Goal: Contribute content: Contribute content

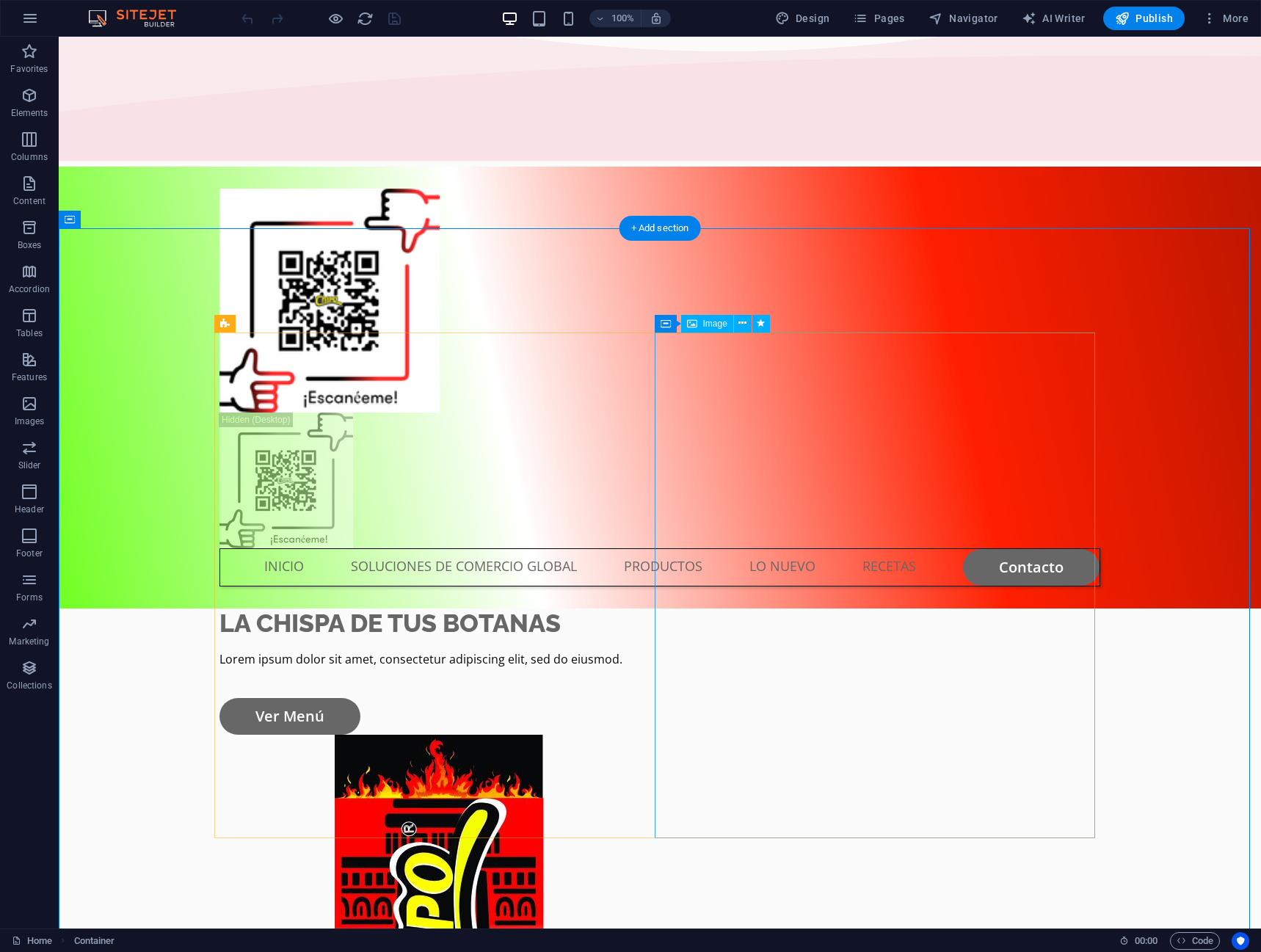
scroll to position [147, 0]
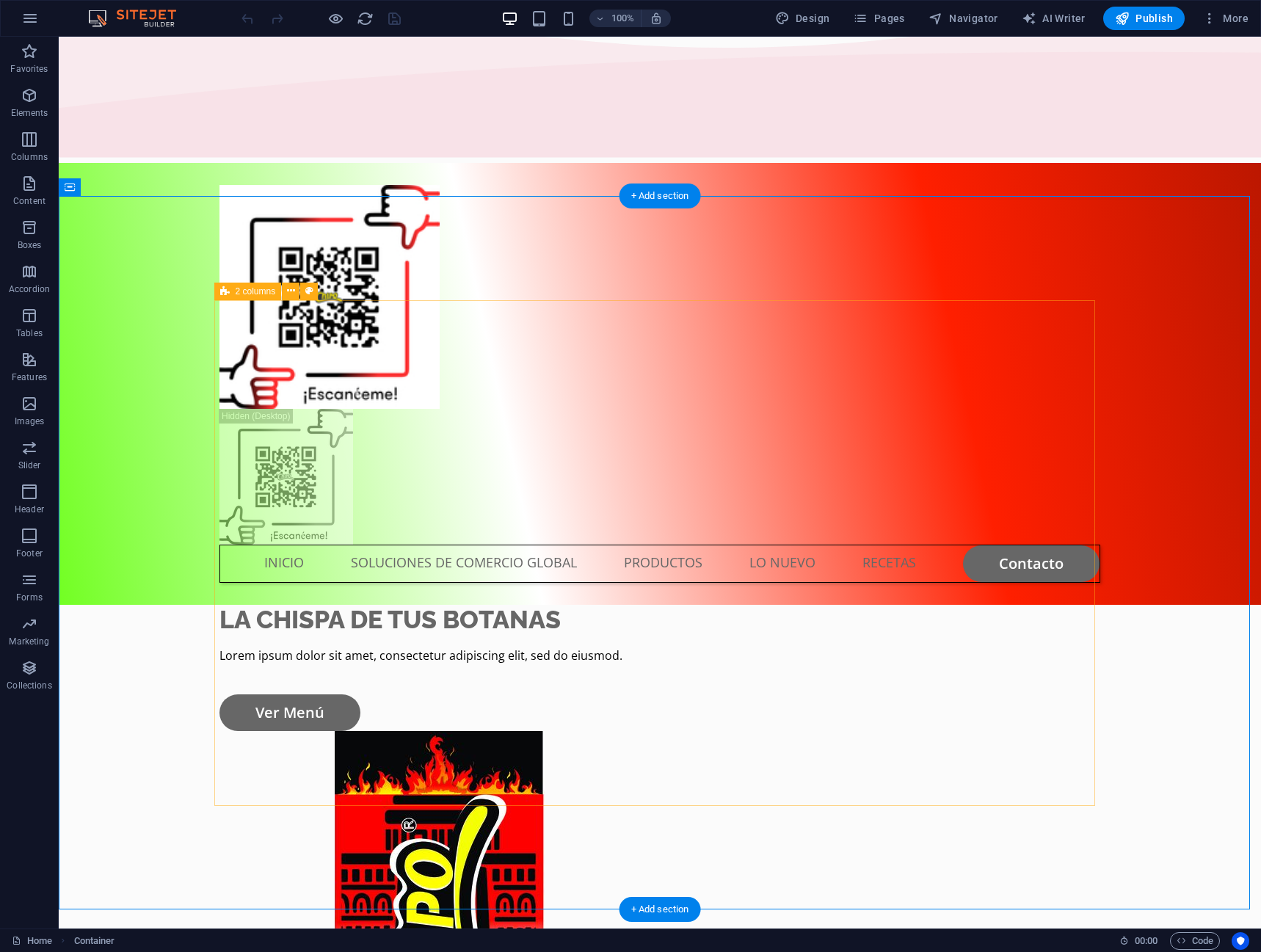
click at [495, 605] on div "LA CHISPA DE TUS BOTANAS Lorem ipsum dolor sit amet, consectetur adipiscing eli…" at bounding box center [660, 921] width 881 height 632
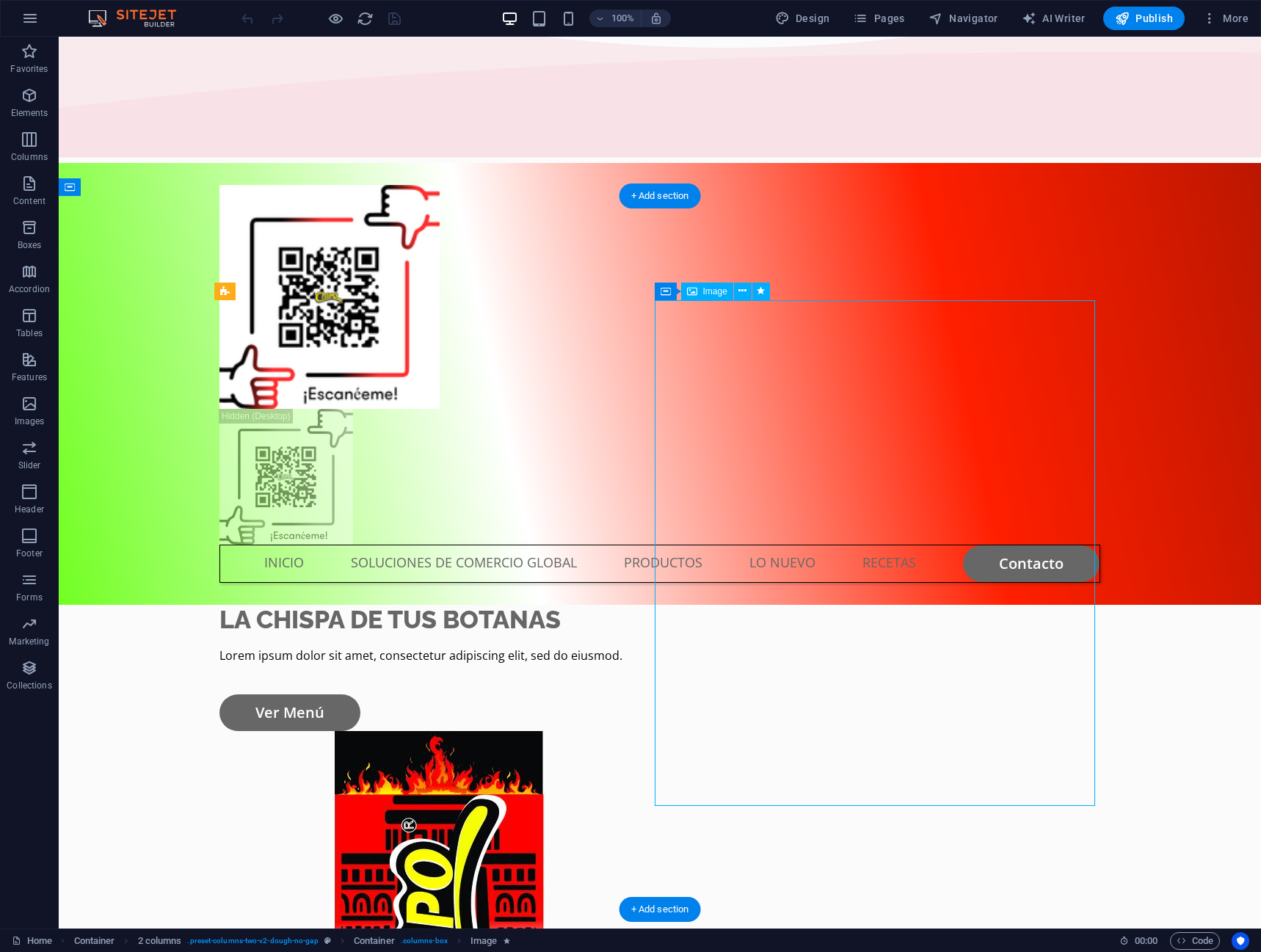
click at [712, 296] on span "Image" at bounding box center [715, 292] width 25 height 9
click at [705, 290] on span "Image" at bounding box center [715, 292] width 25 height 9
click at [697, 290] on icon at bounding box center [691, 291] width 10 height 17
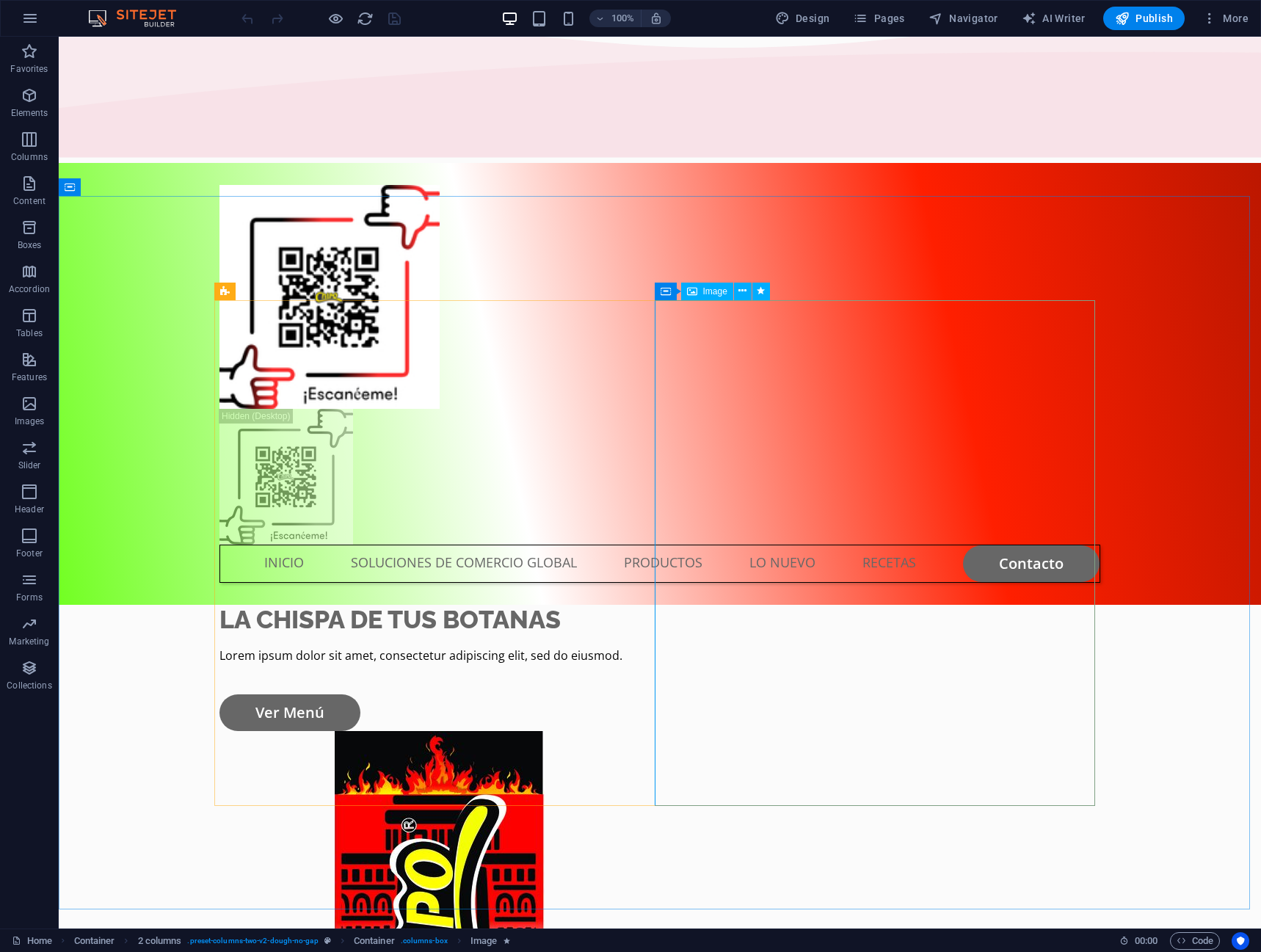
click at [707, 290] on span "Image" at bounding box center [715, 292] width 25 height 9
drag, startPoint x: 675, startPoint y: 289, endPoint x: 725, endPoint y: 290, distance: 50.0
click at [675, 289] on div "Container" at bounding box center [688, 291] width 66 height 17
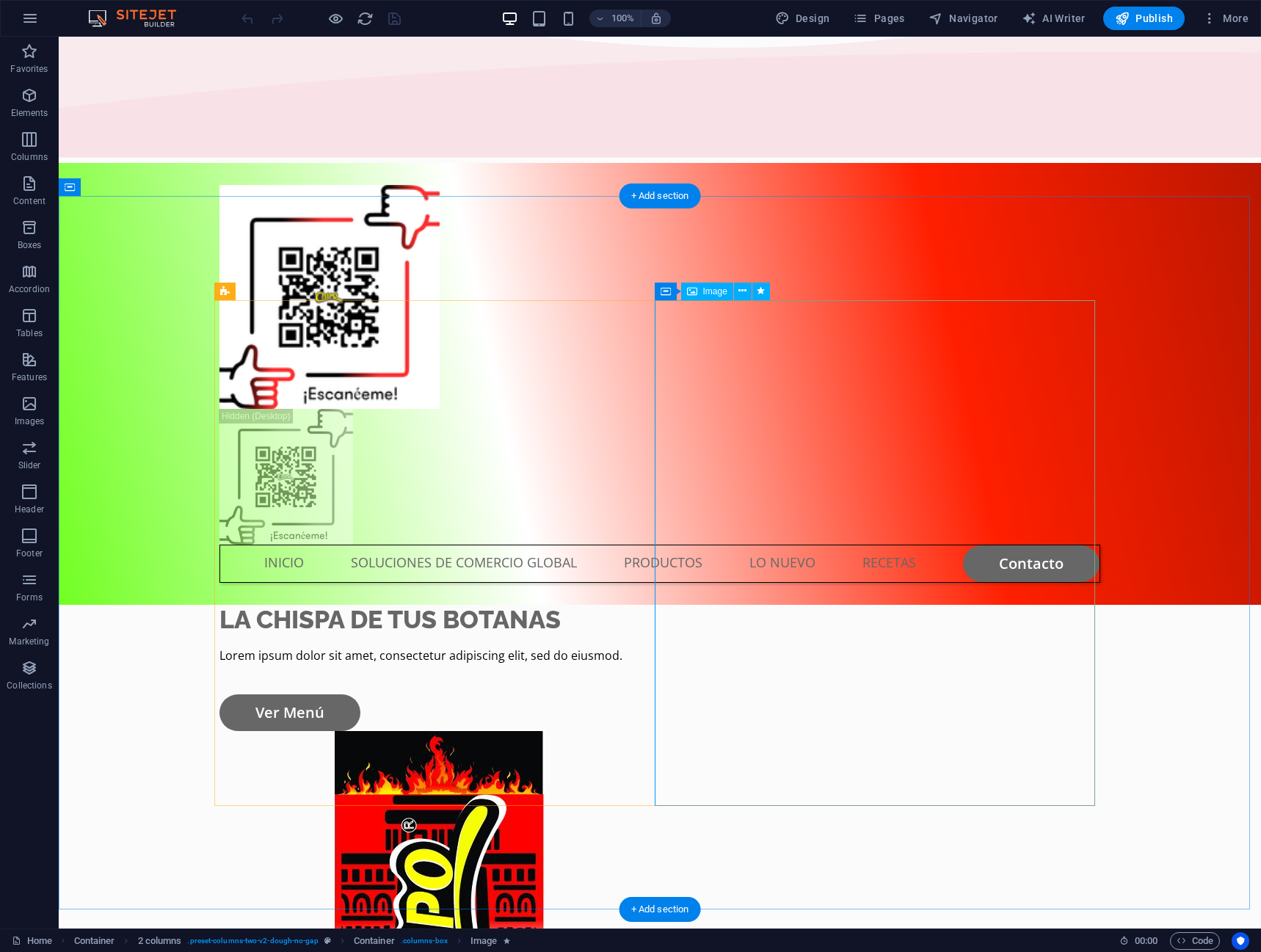
drag, startPoint x: 801, startPoint y: 392, endPoint x: 800, endPoint y: 477, distance: 85.0
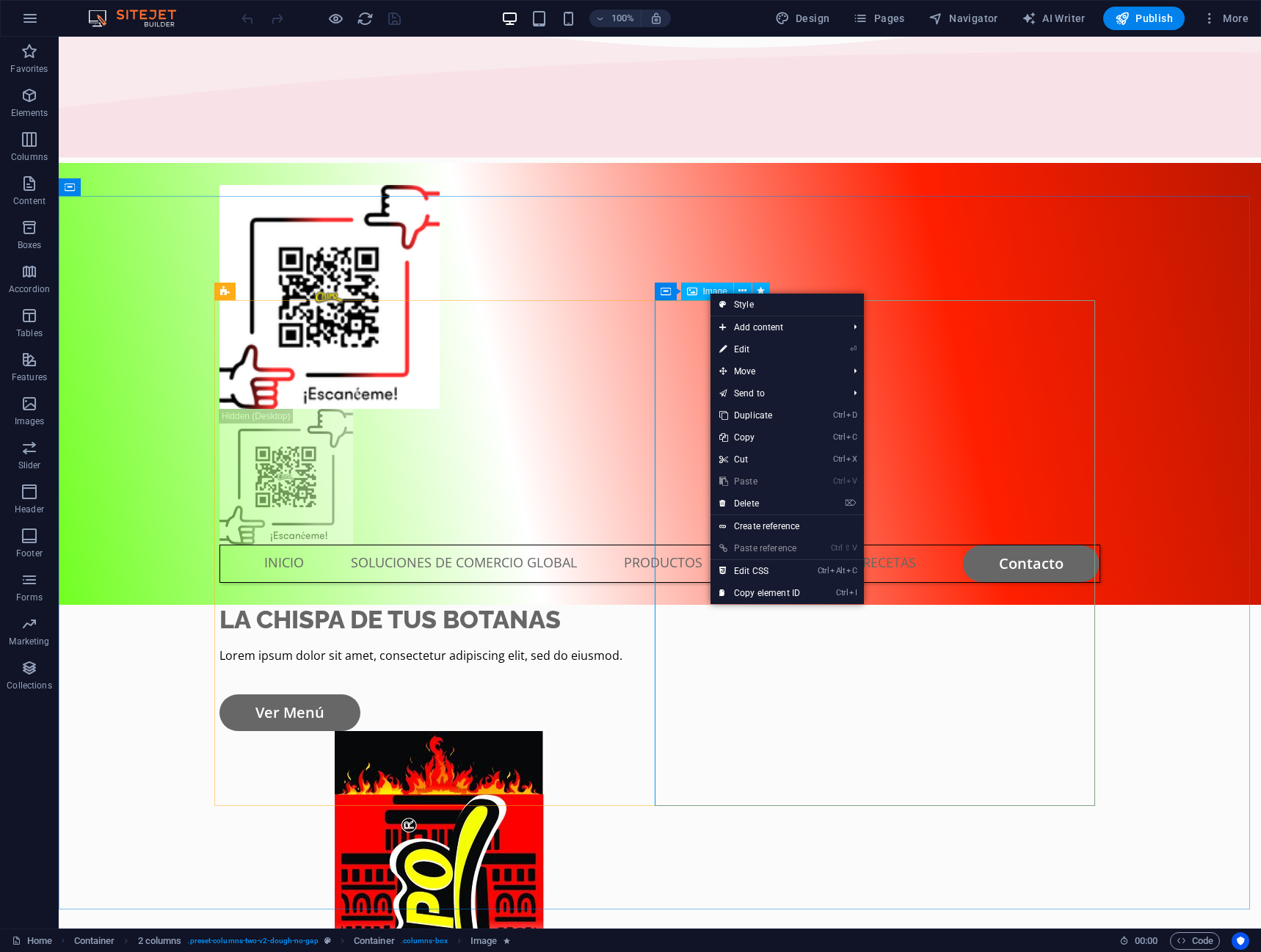
click at [710, 293] on span "Image" at bounding box center [715, 292] width 25 height 9
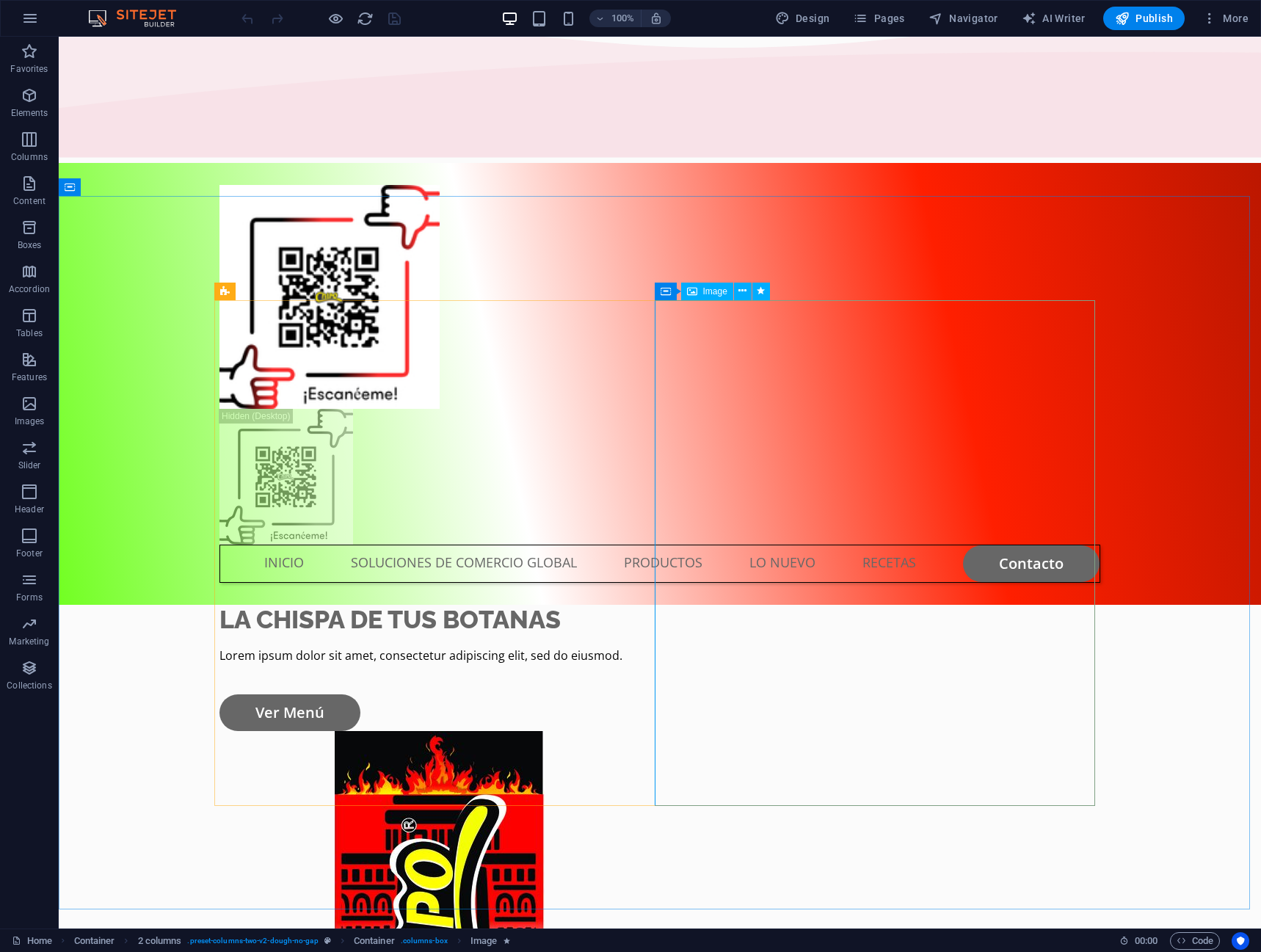
click at [715, 290] on span "Image" at bounding box center [715, 292] width 25 height 9
click at [678, 287] on span "Container" at bounding box center [696, 292] width 38 height 9
drag, startPoint x: 670, startPoint y: 293, endPoint x: 700, endPoint y: 294, distance: 30.0
click at [671, 293] on div "Container" at bounding box center [688, 291] width 66 height 17
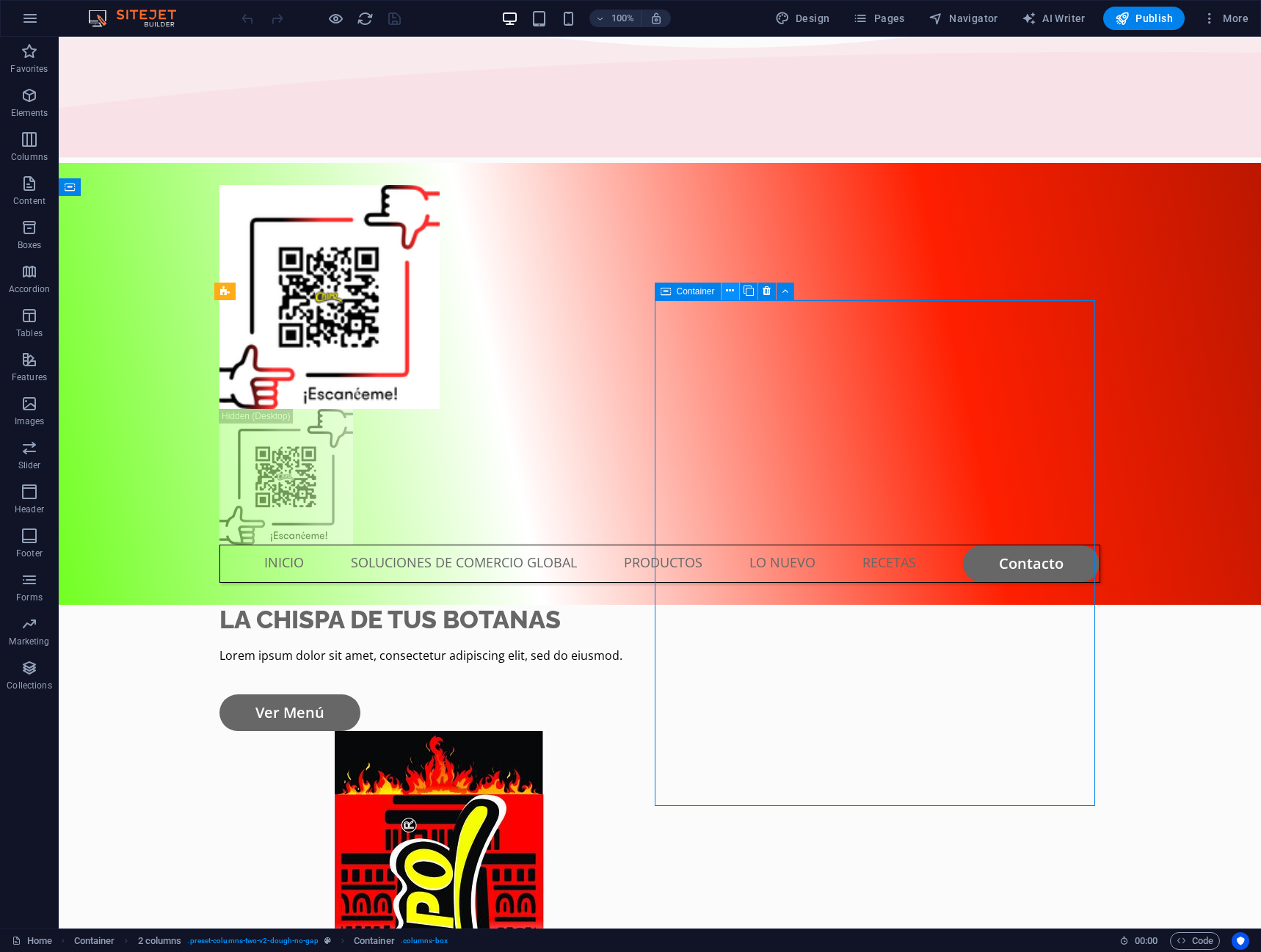
click at [732, 292] on icon at bounding box center [730, 291] width 8 height 15
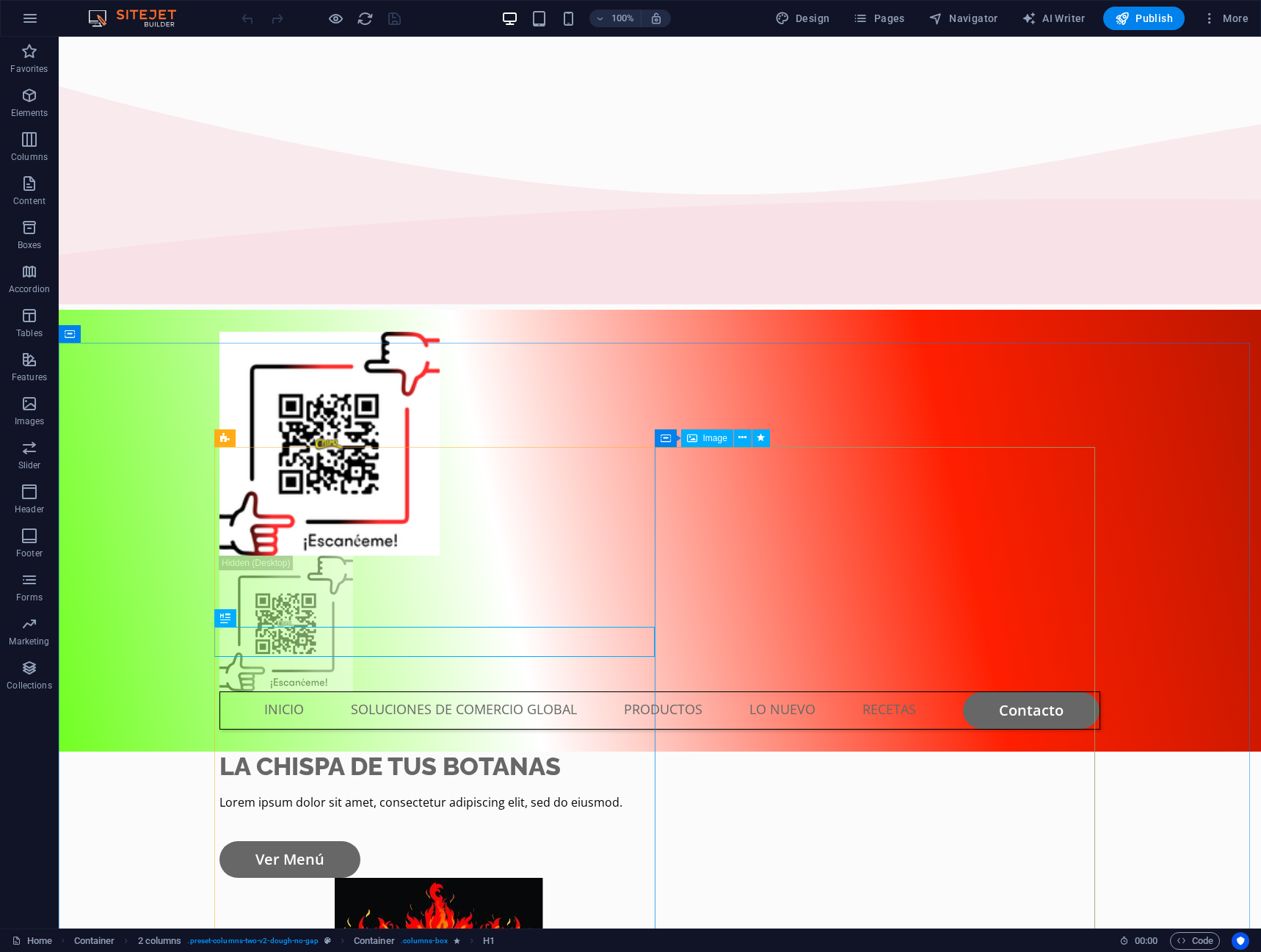
click at [717, 437] on span "Image" at bounding box center [715, 439] width 25 height 9
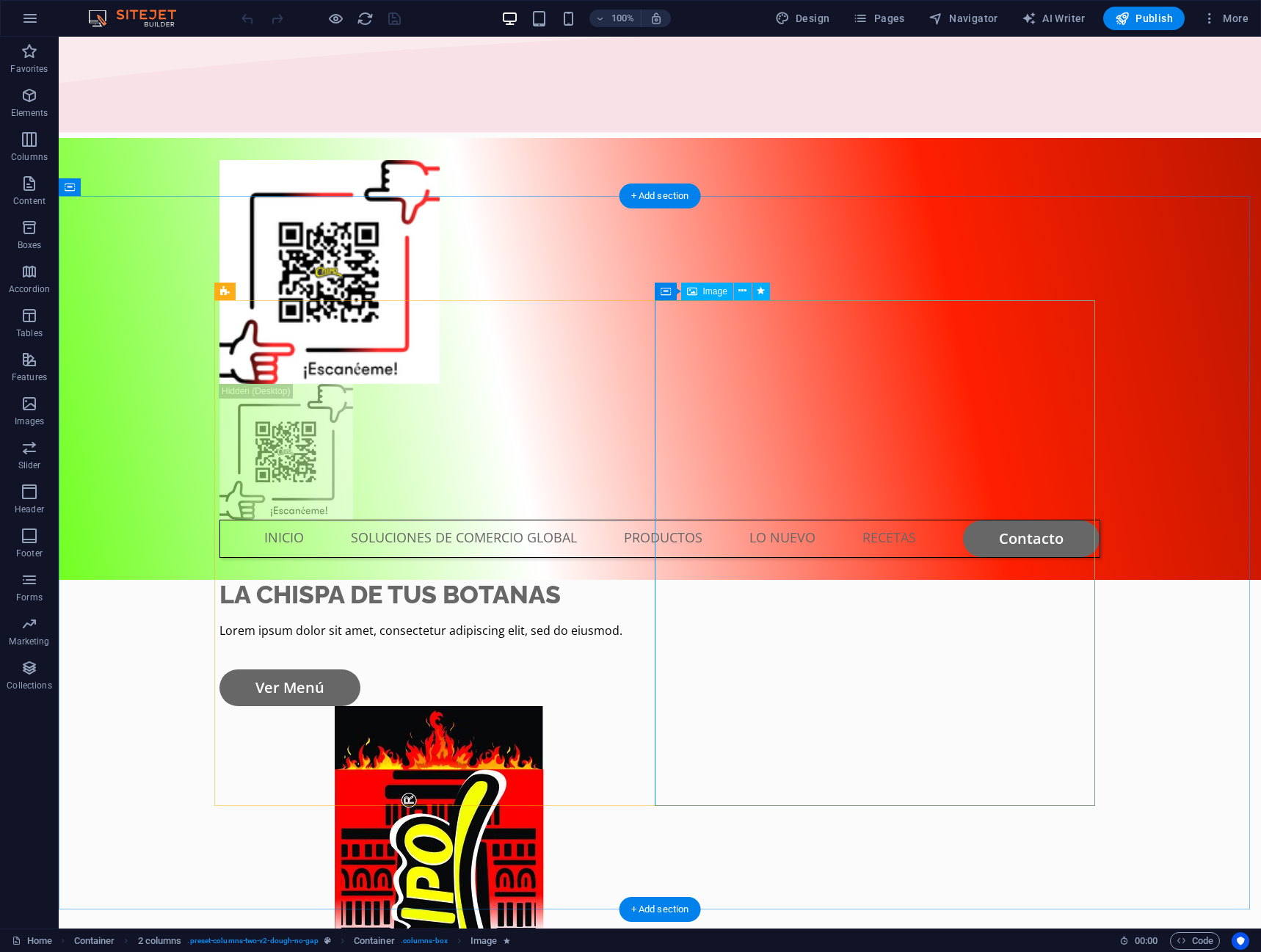
scroll to position [220, 0]
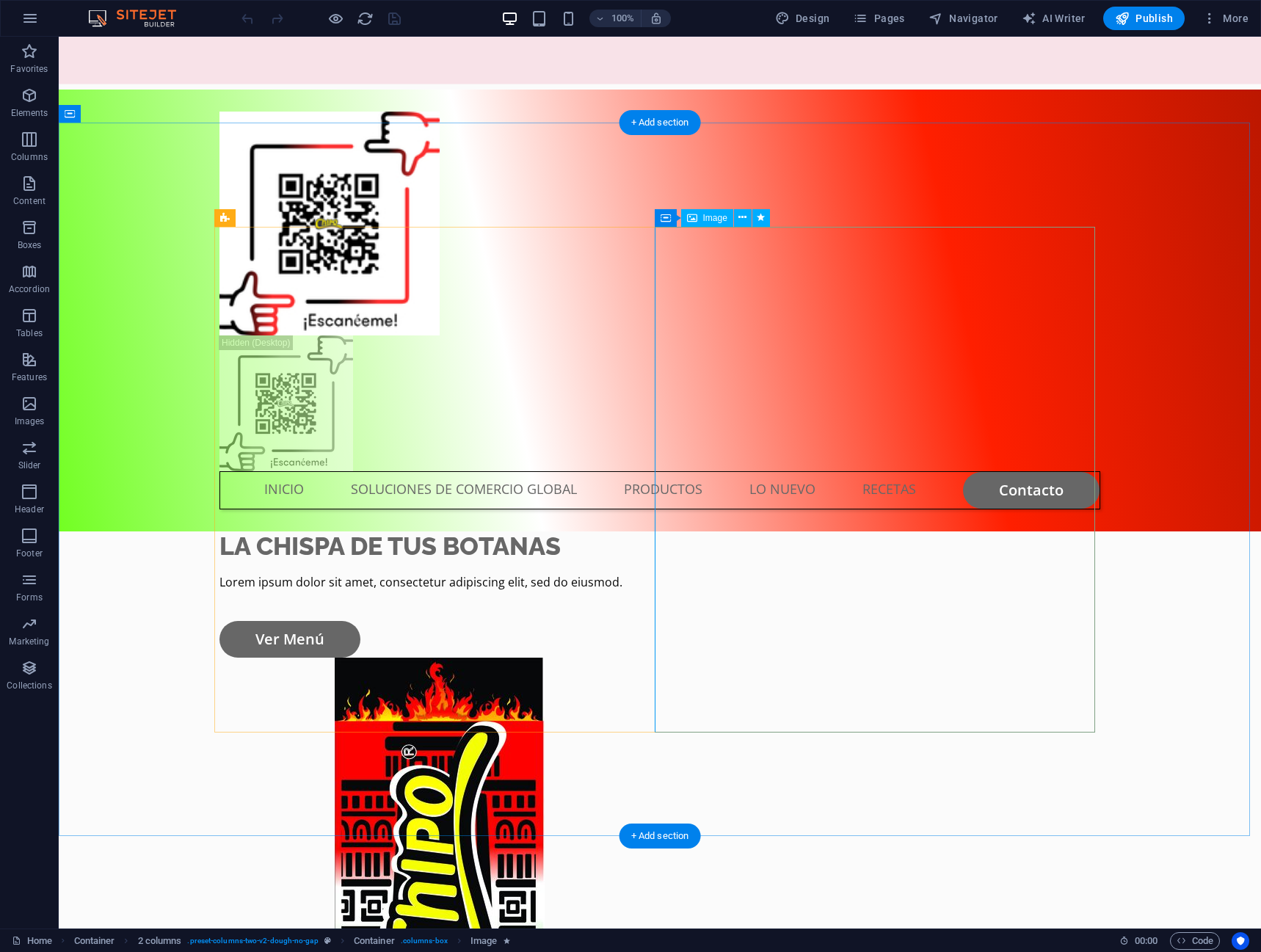
click at [660, 658] on figure at bounding box center [440, 910] width 441 height 506
click at [742, 220] on icon at bounding box center [742, 217] width 8 height 15
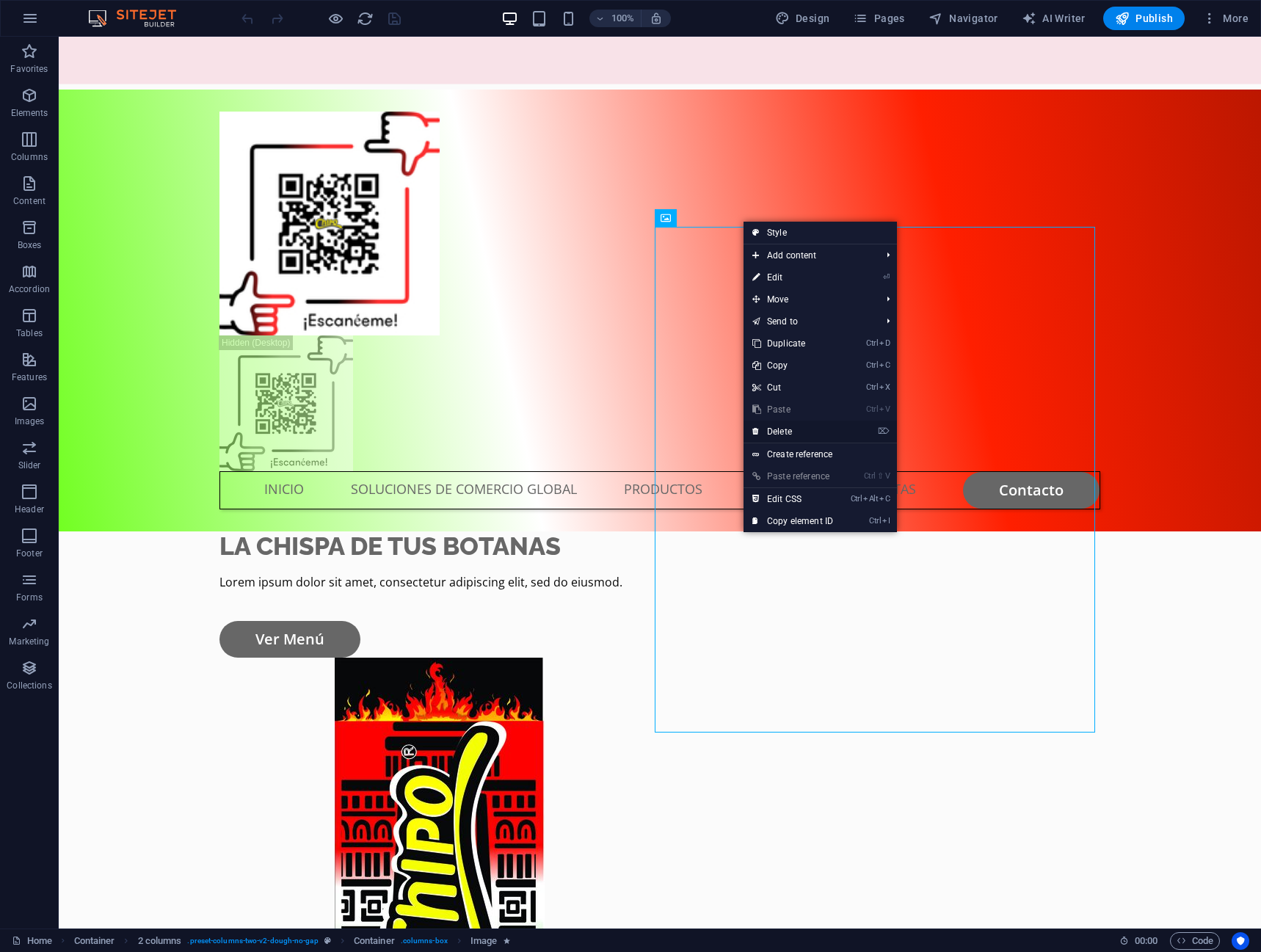
click at [777, 429] on link "⌦ Delete" at bounding box center [793, 431] width 98 height 22
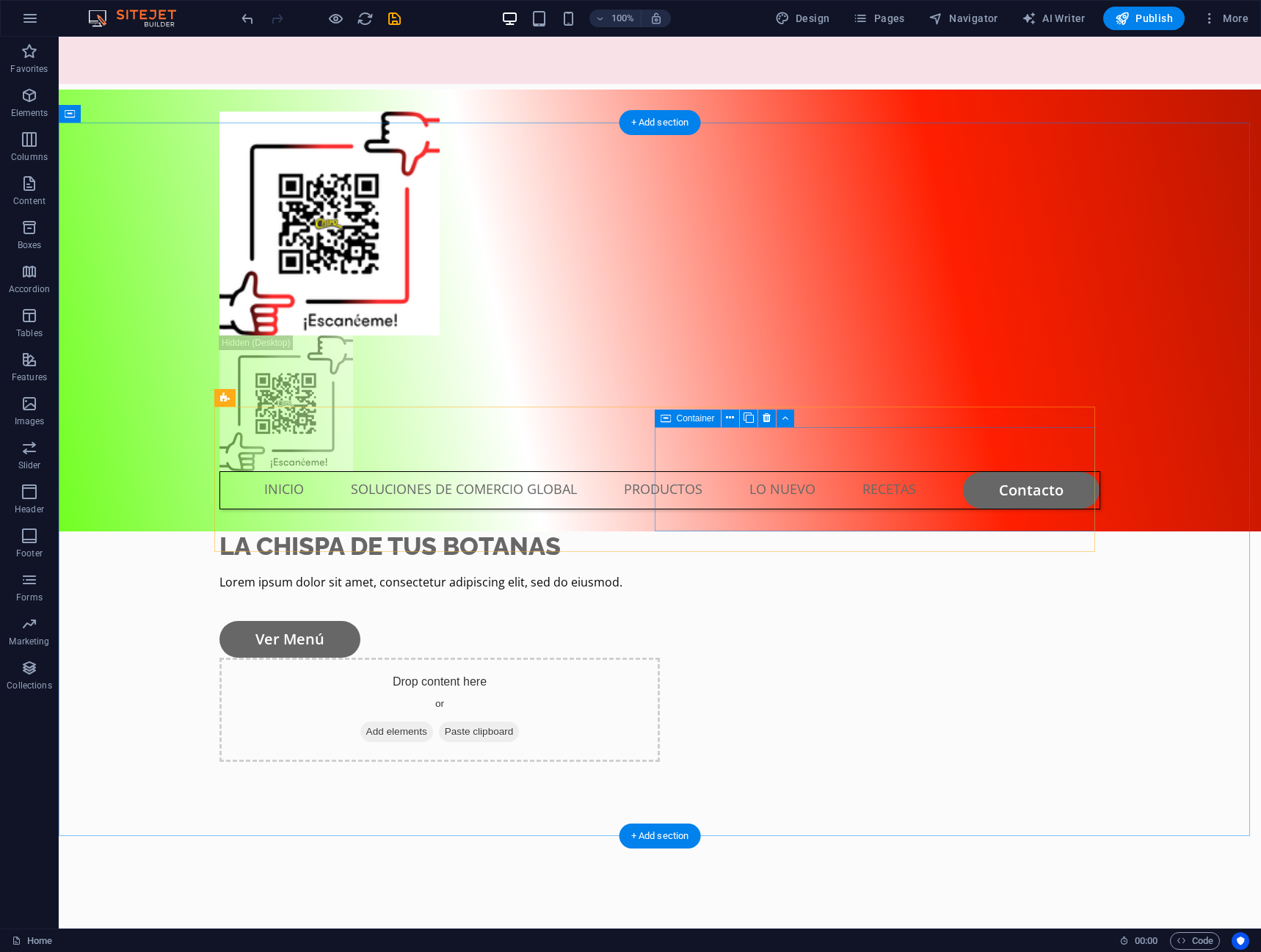
click at [433, 721] on span "Add elements" at bounding box center [397, 731] width 73 height 21
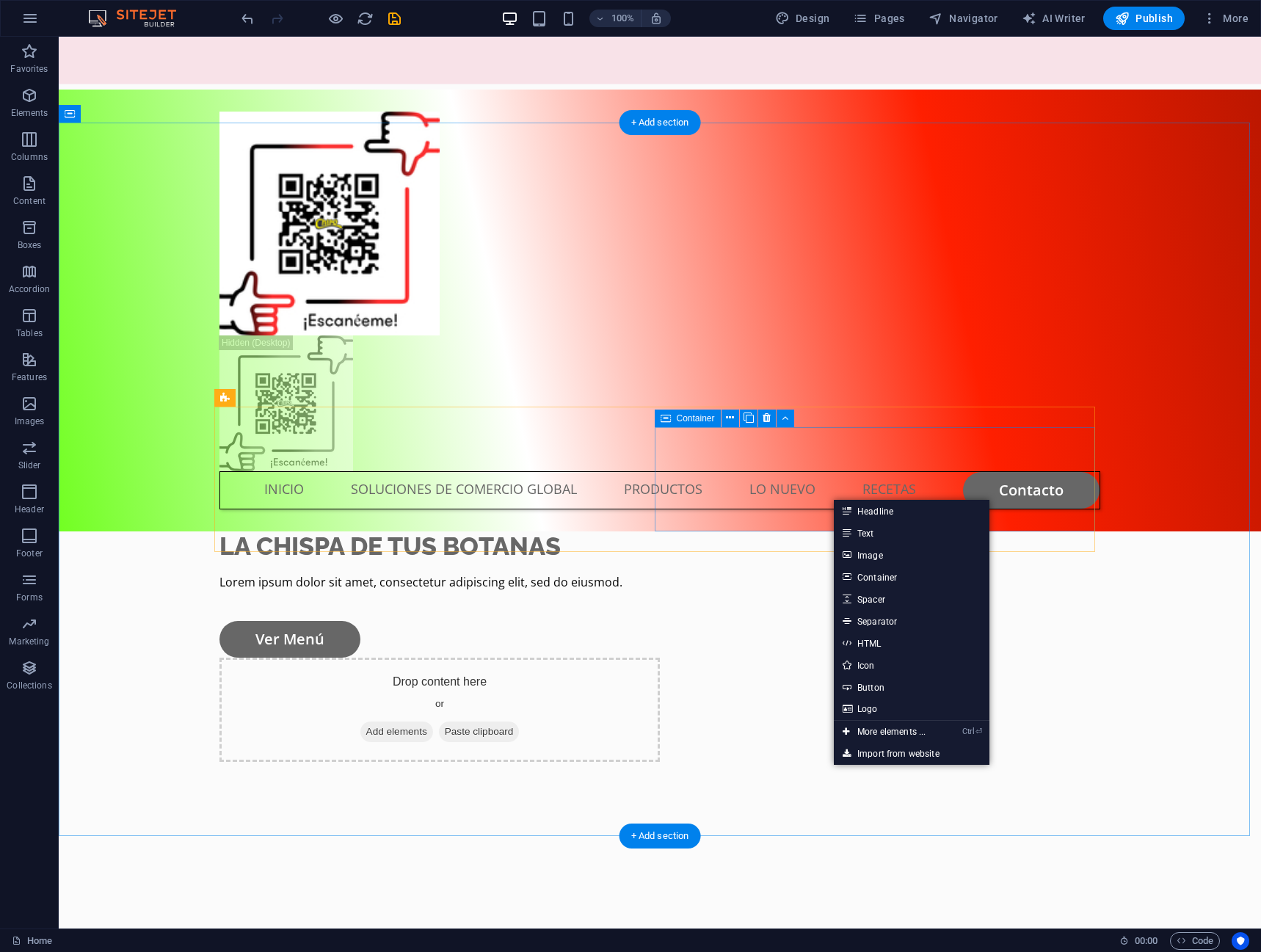
click at [660, 658] on div "Drop content here or Add elements Paste clipboard" at bounding box center [440, 709] width 441 height 104
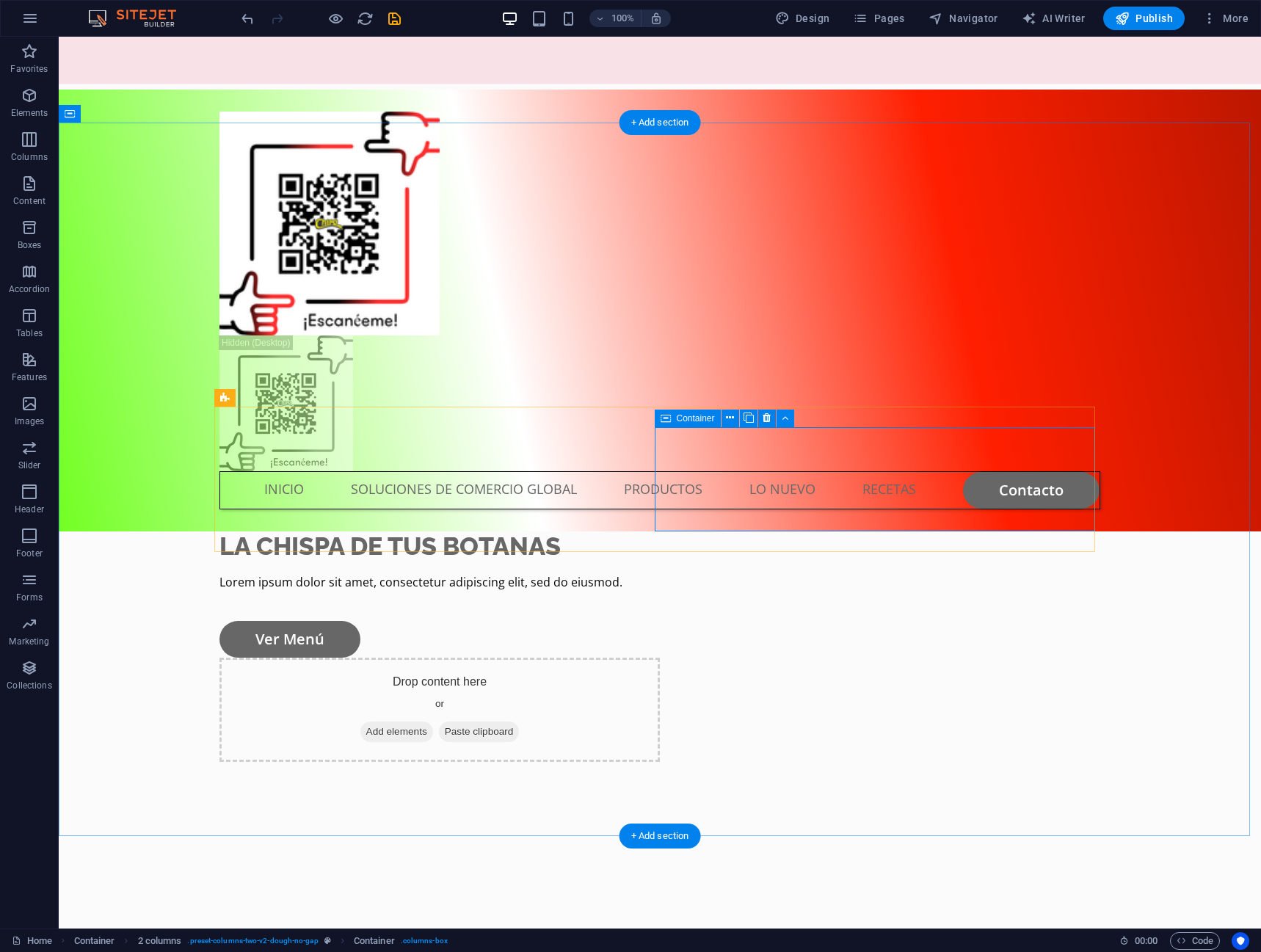
click at [433, 721] on span "Add elements" at bounding box center [397, 731] width 73 height 21
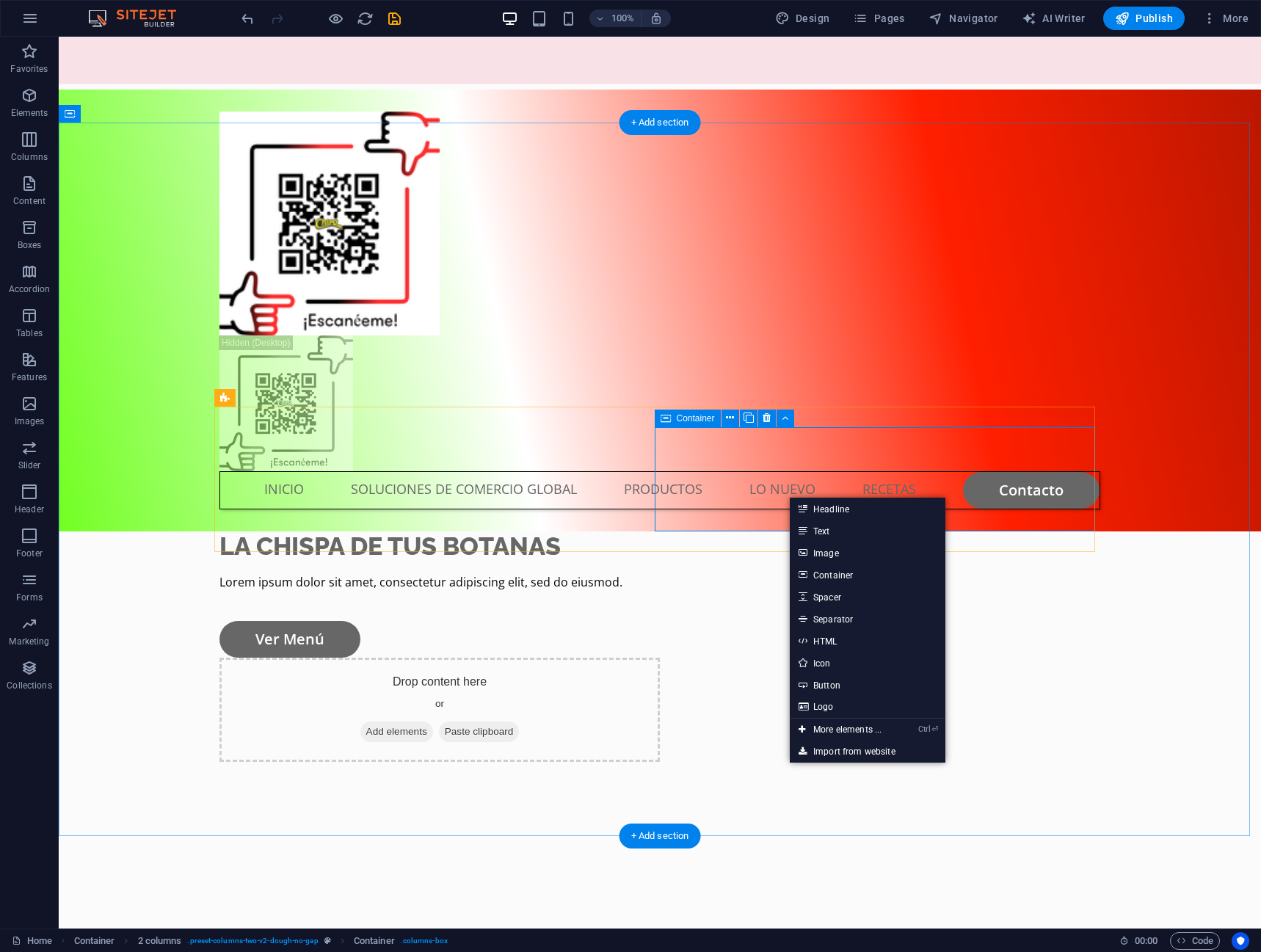
click at [660, 658] on div "Drop content here or Add elements Paste clipboard" at bounding box center [440, 709] width 441 height 104
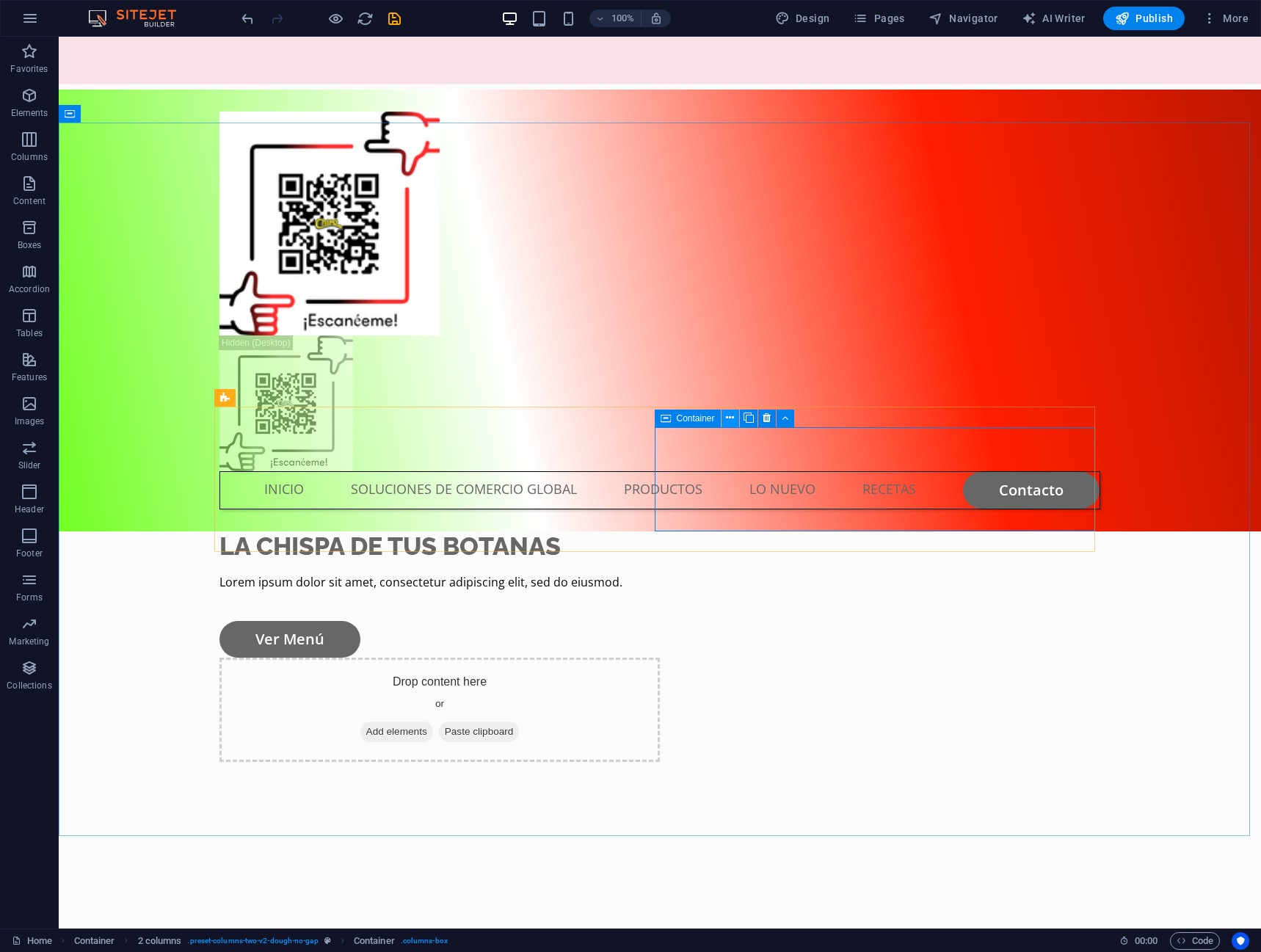
click at [733, 421] on icon at bounding box center [730, 418] width 8 height 15
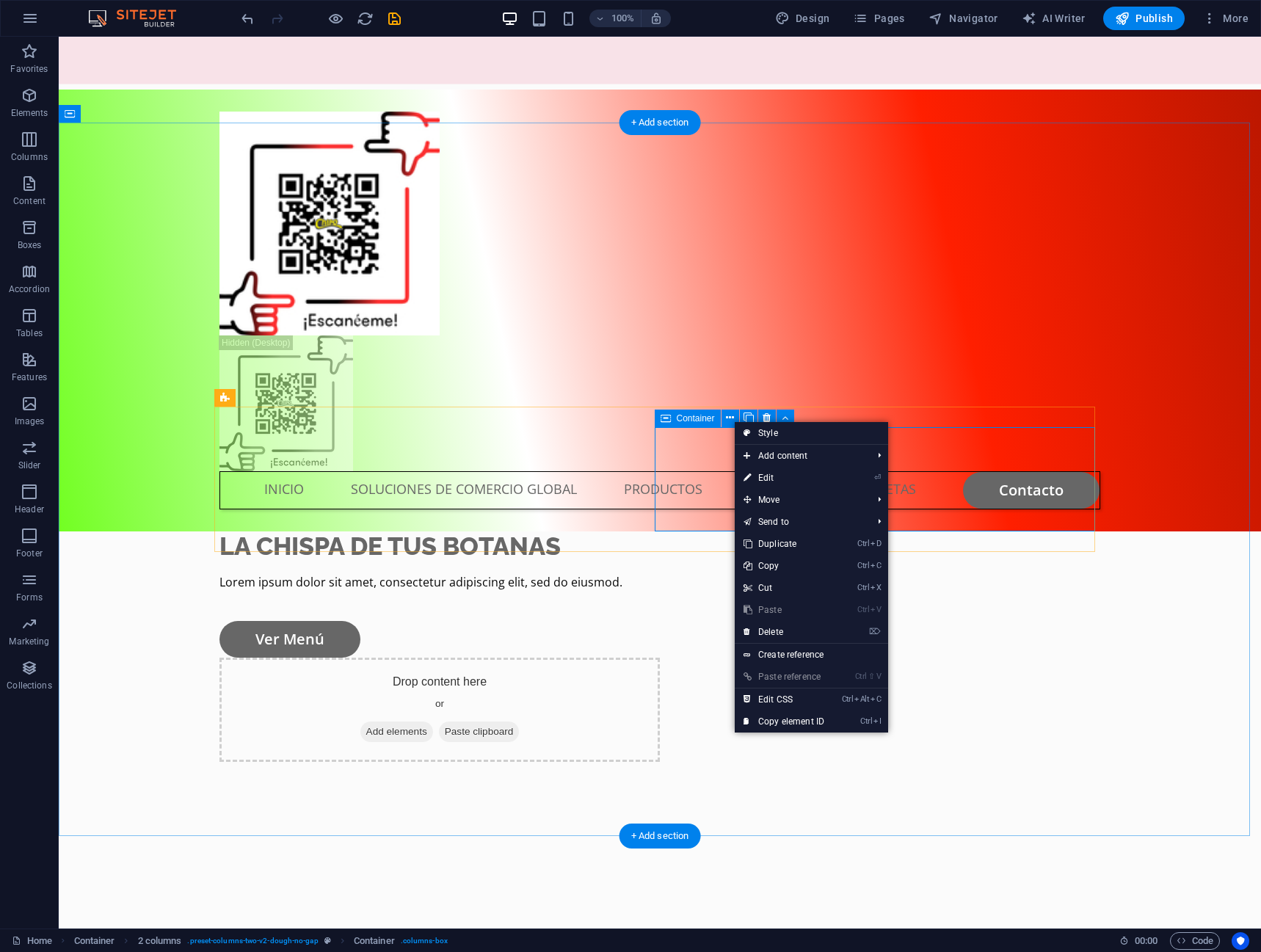
click at [660, 658] on div "Drop content here or Add elements Paste clipboard" at bounding box center [440, 709] width 441 height 104
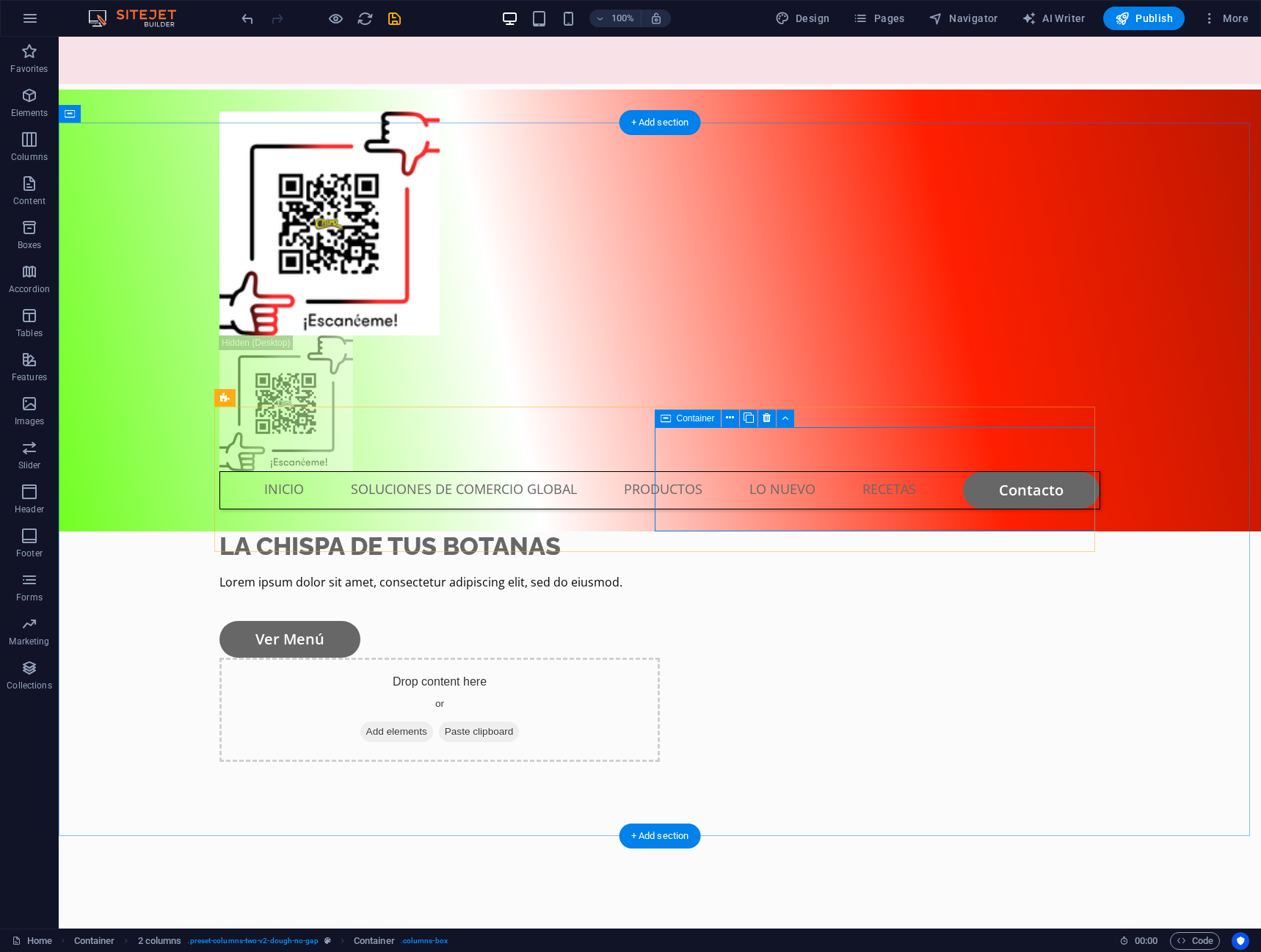
click at [433, 721] on span "Add elements" at bounding box center [397, 731] width 73 height 21
click at [924, 532] on div "LA CHISPA DE TUS BOTANAS Lorem ipsum dolor sit amet, consectetur adipiscing eli…" at bounding box center [660, 647] width 881 height 231
click at [433, 721] on span "Add elements" at bounding box center [397, 731] width 73 height 21
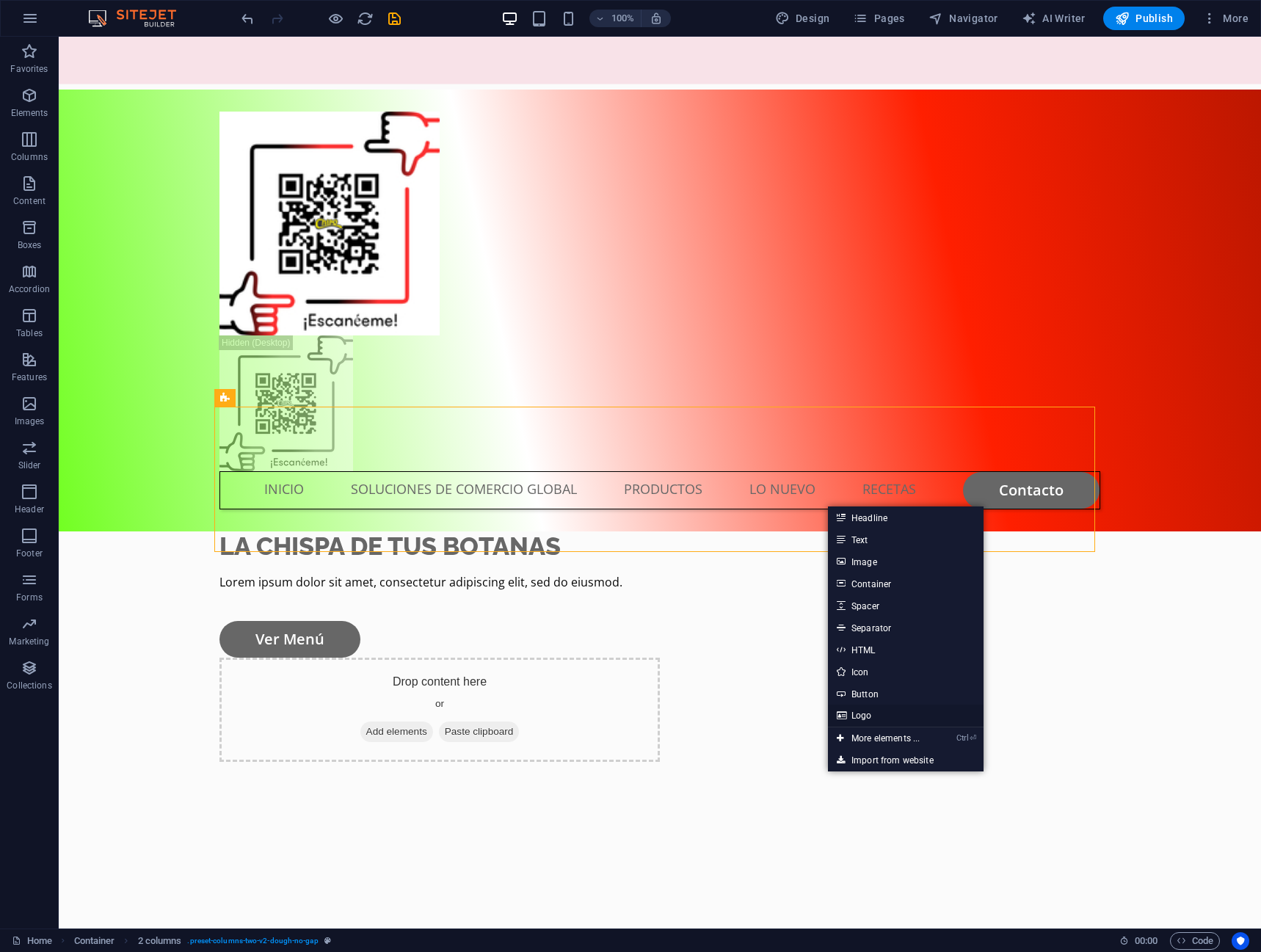
click at [869, 715] on link "Logo" at bounding box center [905, 716] width 155 height 22
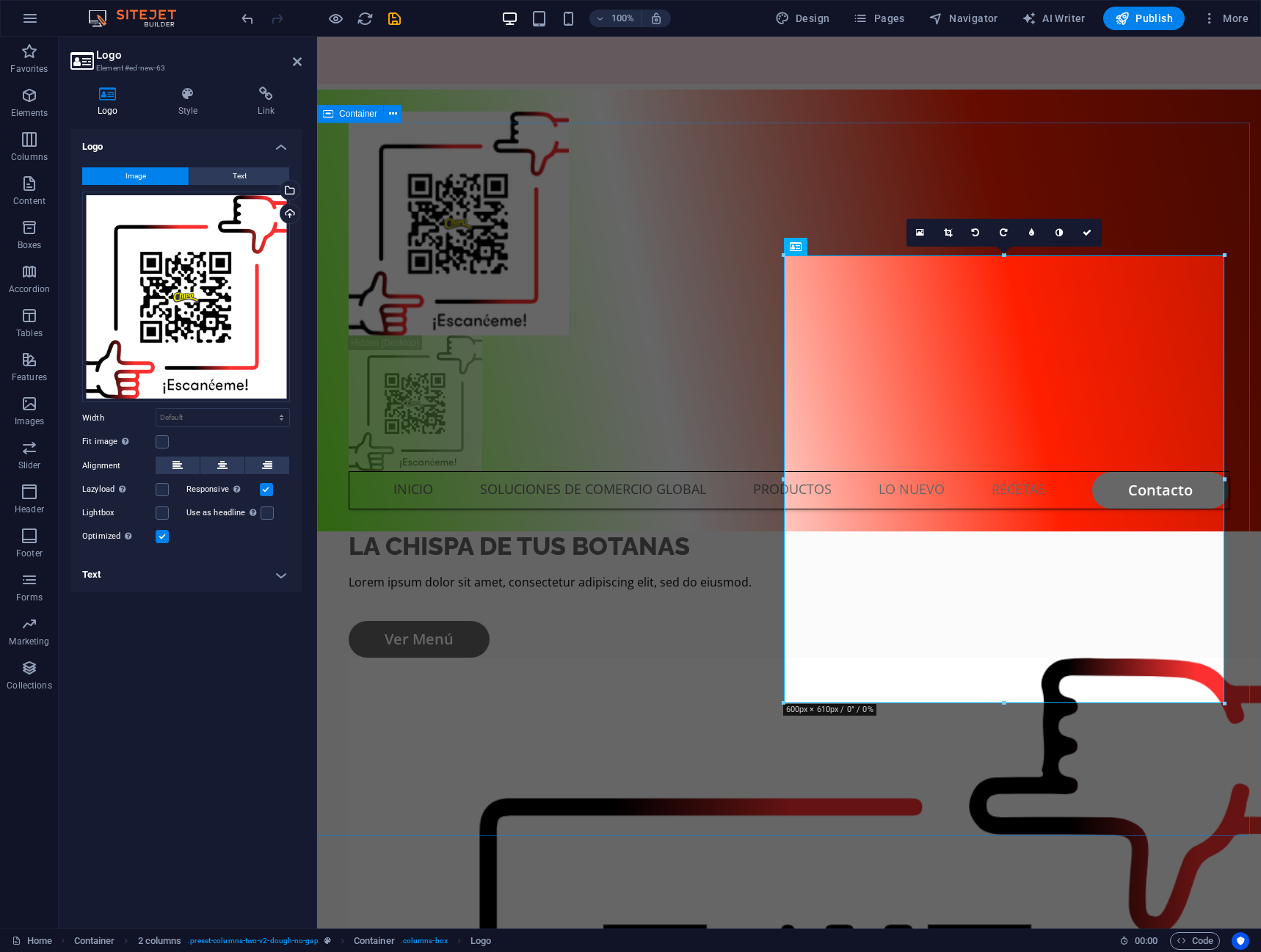
drag, startPoint x: 729, startPoint y: 756, endPoint x: 716, endPoint y: 736, distance: 23.9
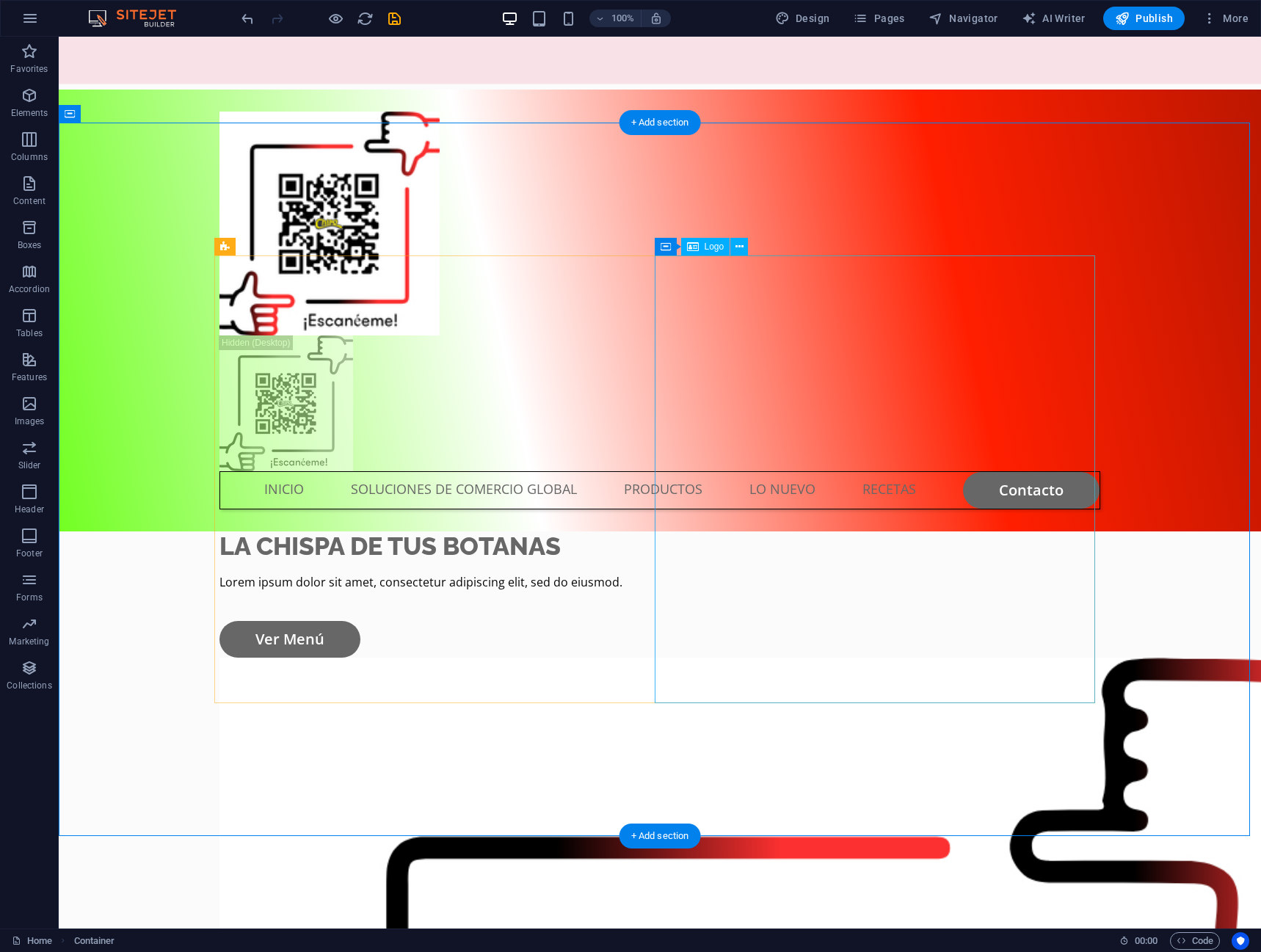
drag, startPoint x: 709, startPoint y: 243, endPoint x: 685, endPoint y: 229, distance: 27.8
click at [709, 243] on span "Logo" at bounding box center [715, 247] width 20 height 9
click at [737, 247] on icon at bounding box center [740, 246] width 8 height 15
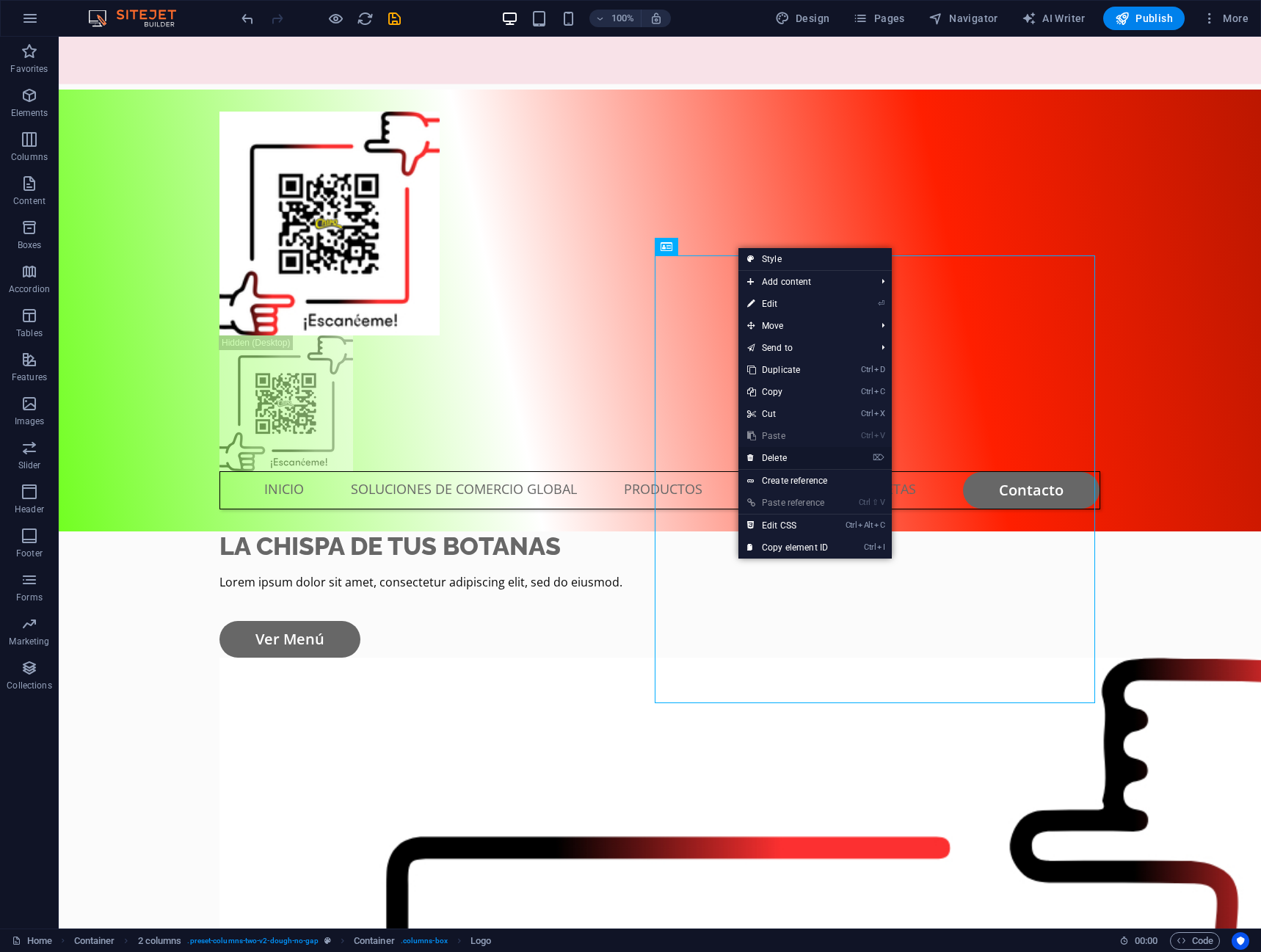
click at [781, 462] on link "⌦ Delete" at bounding box center [788, 458] width 98 height 22
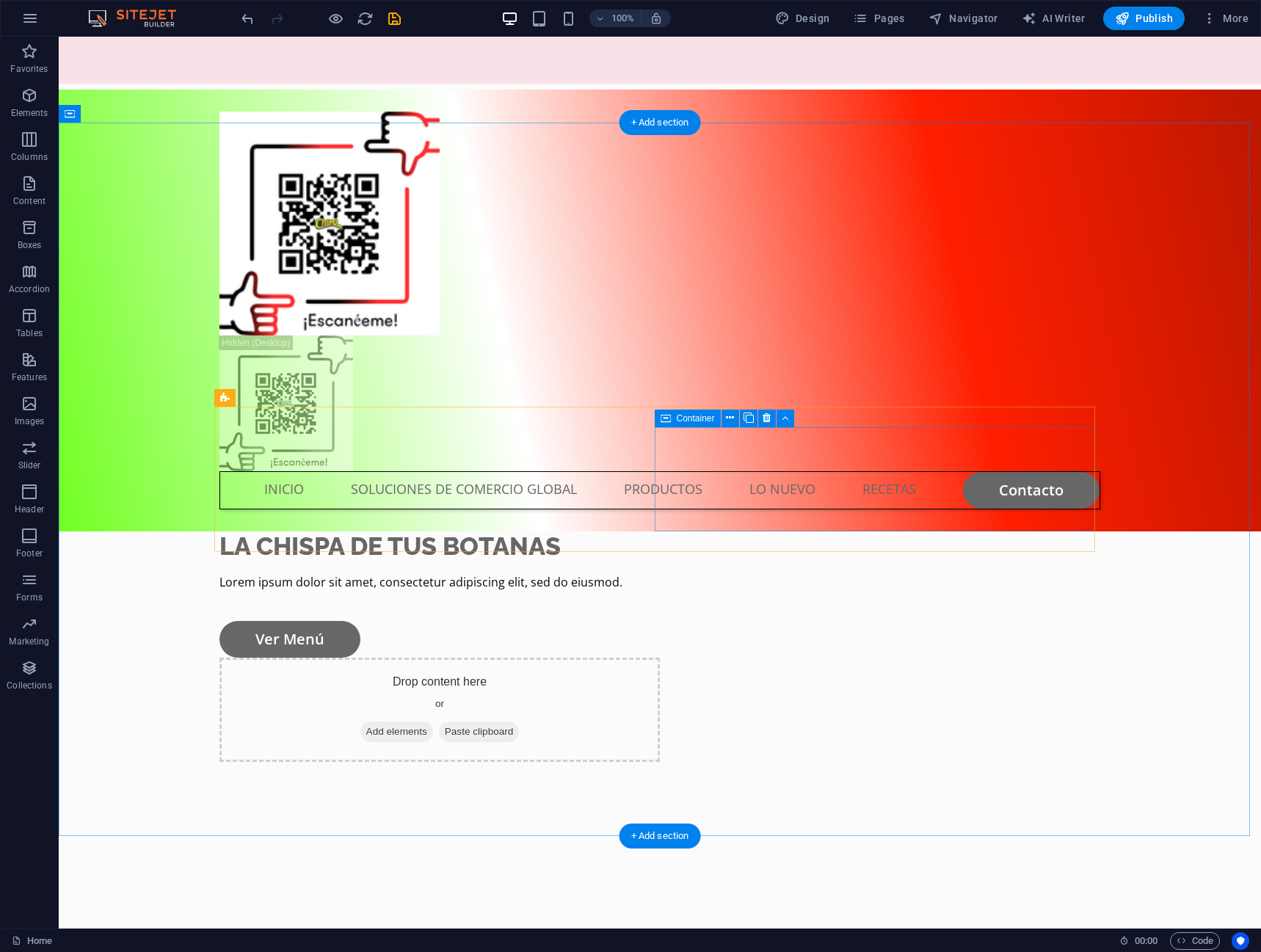
click at [433, 721] on span "Add elements" at bounding box center [397, 731] width 73 height 21
click at [520, 721] on span "Paste clipboard" at bounding box center [479, 731] width 81 height 21
click at [445, 732] on icon at bounding box center [445, 732] width 0 height 0
click at [433, 721] on span "Add elements" at bounding box center [397, 731] width 73 height 21
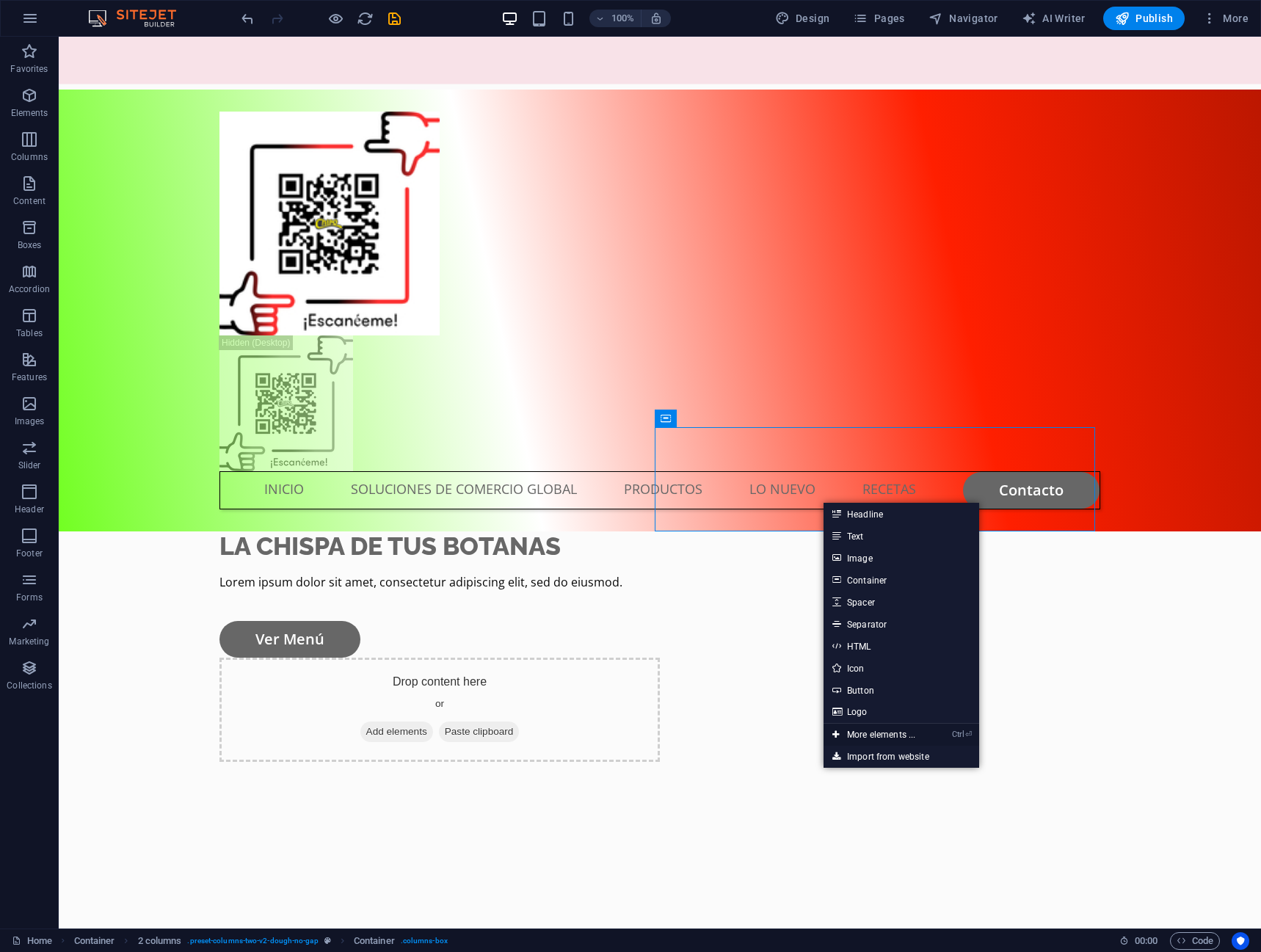
click at [897, 732] on link "Ctrl ⏎ More elements ..." at bounding box center [874, 735] width 101 height 22
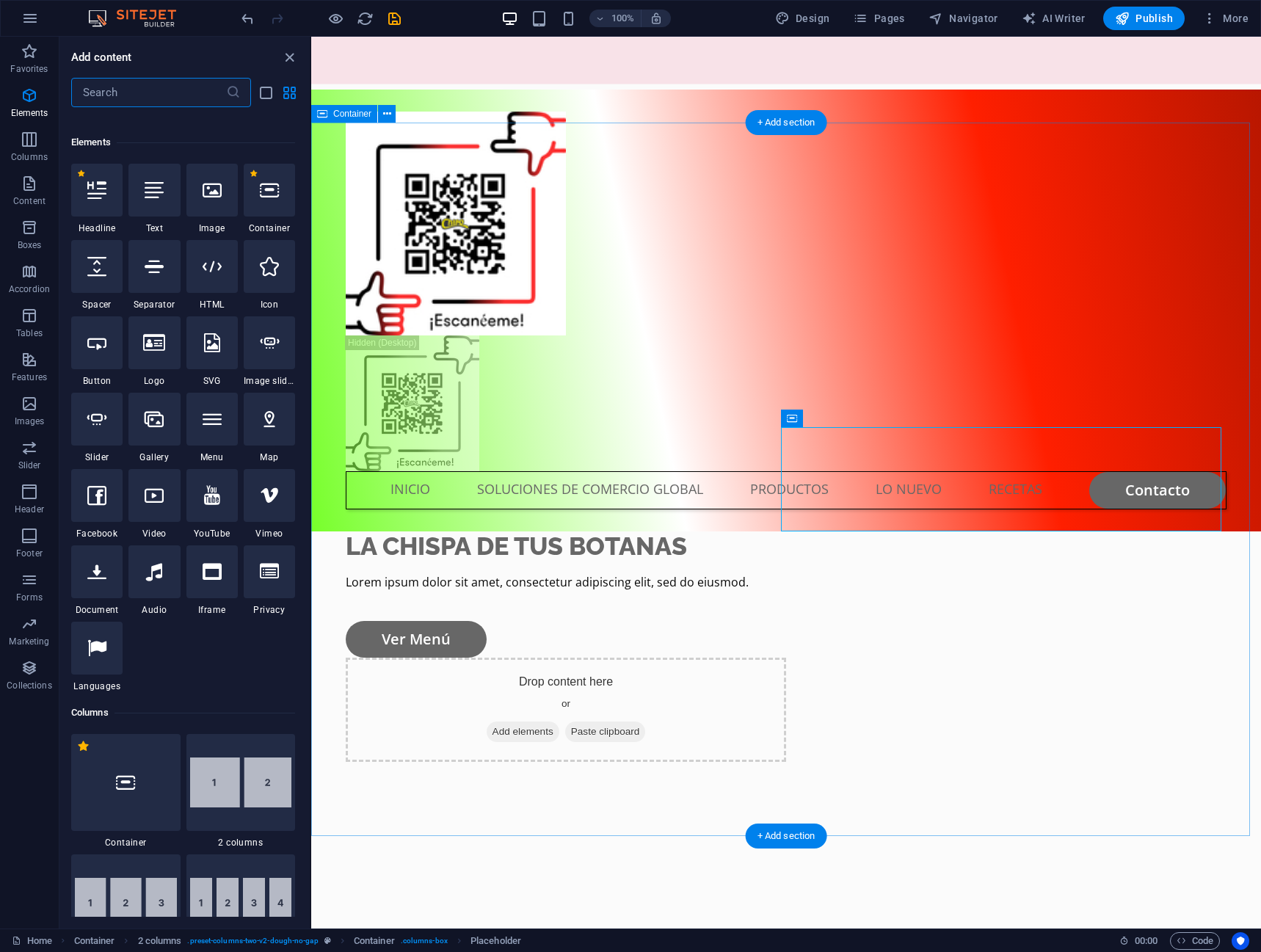
scroll to position [156, 0]
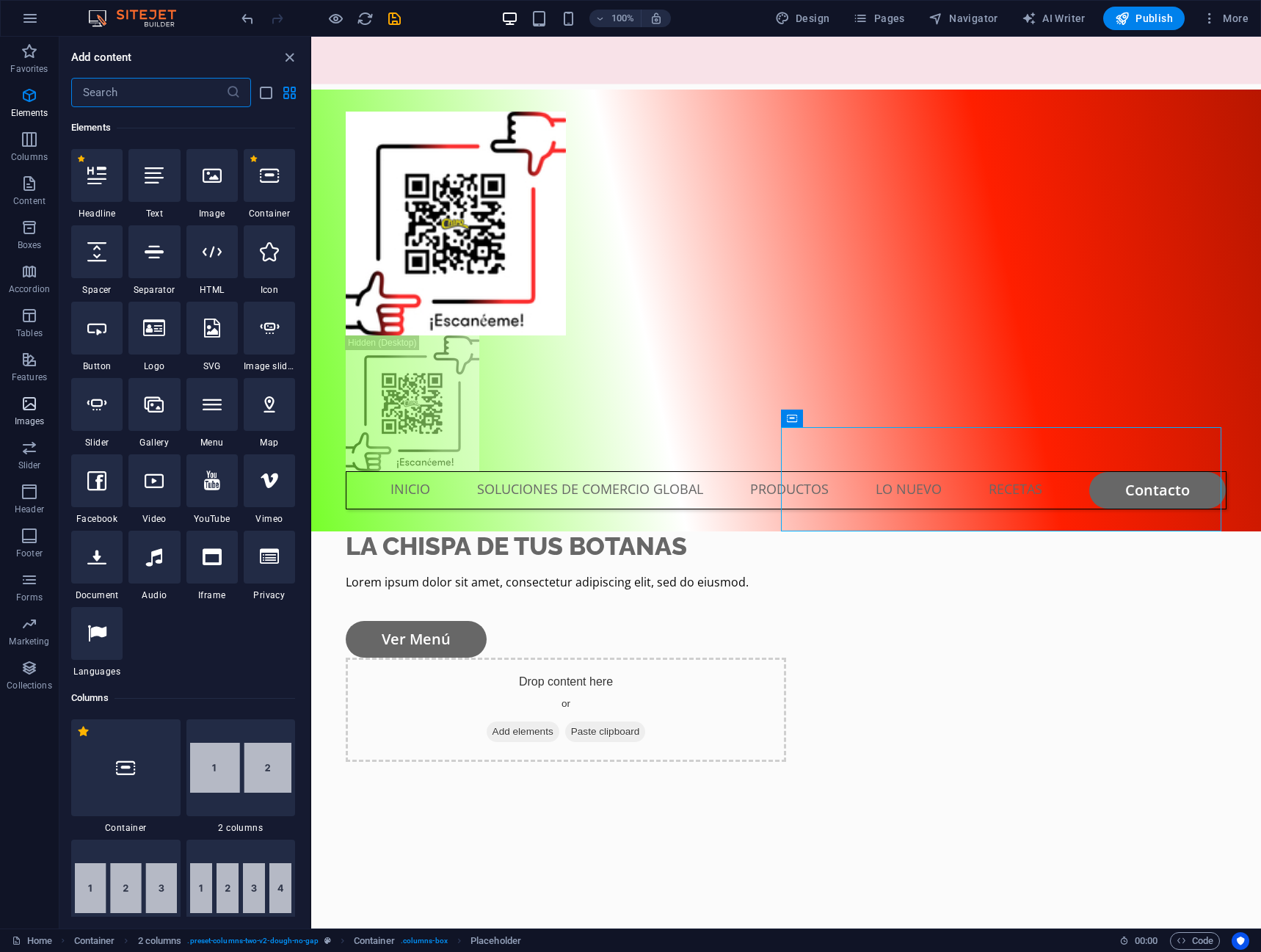
click at [22, 417] on p "Images" at bounding box center [29, 421] width 30 height 12
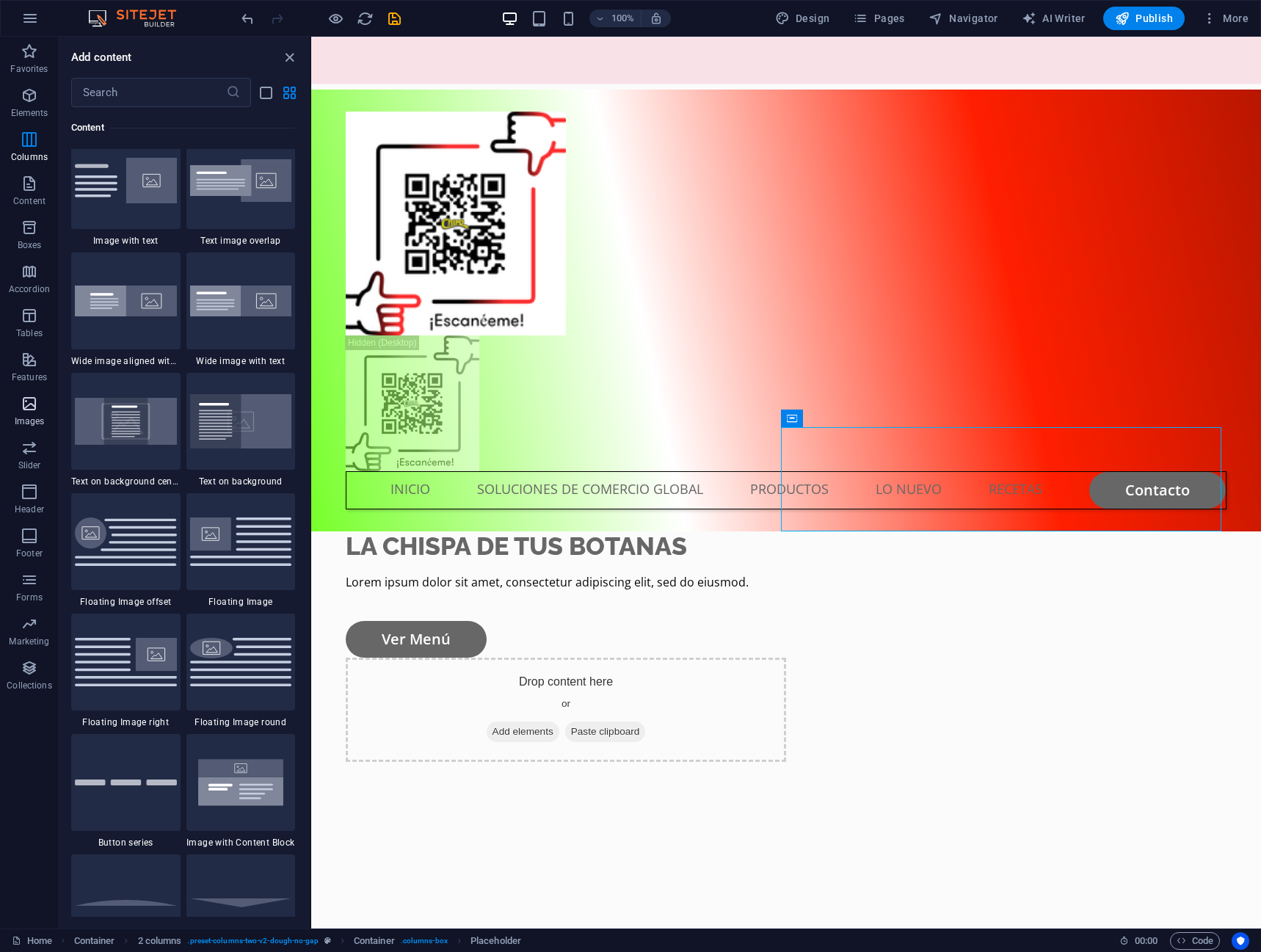
scroll to position [7443, 0]
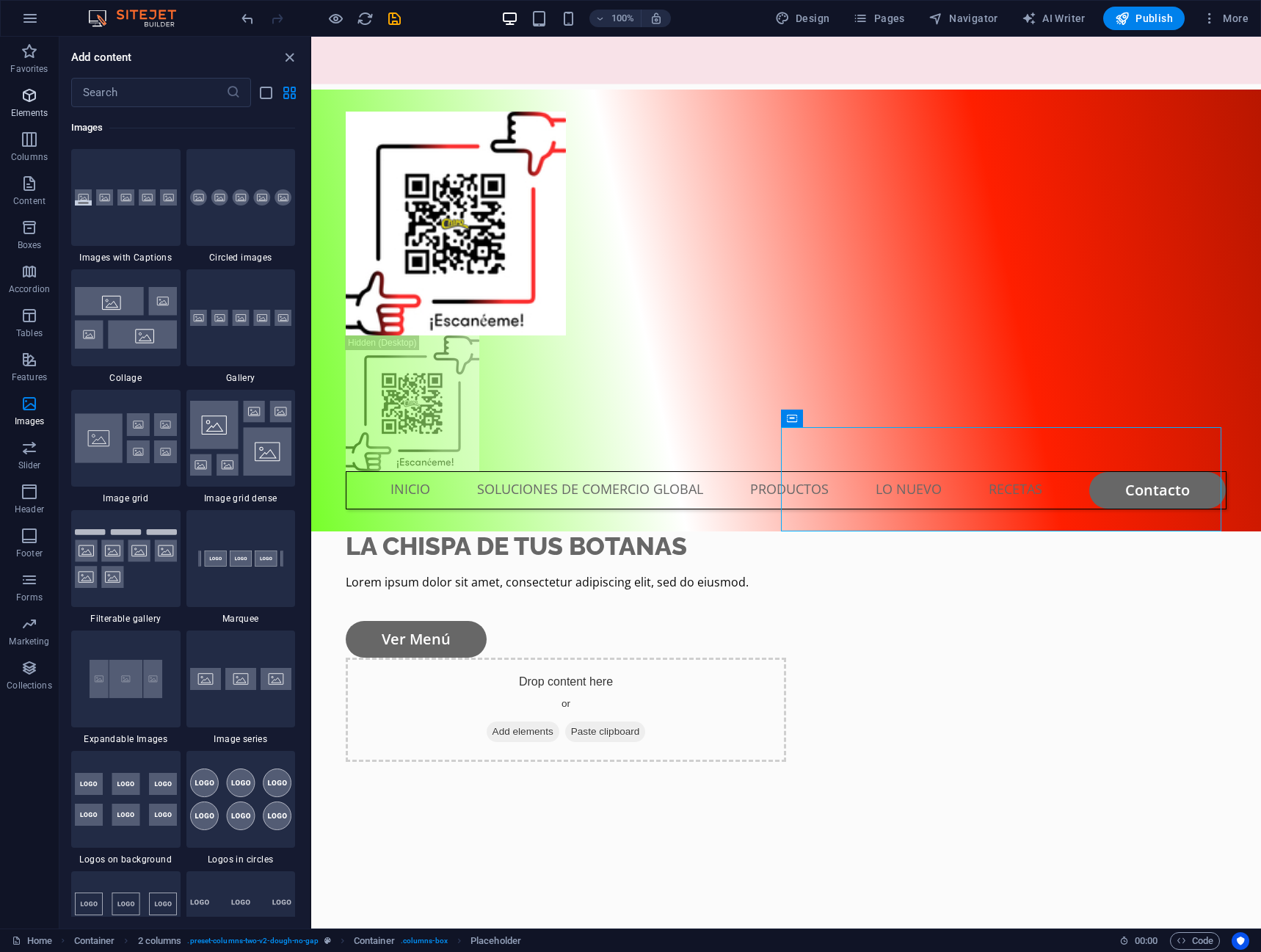
click at [33, 113] on p "Elements" at bounding box center [29, 113] width 37 height 12
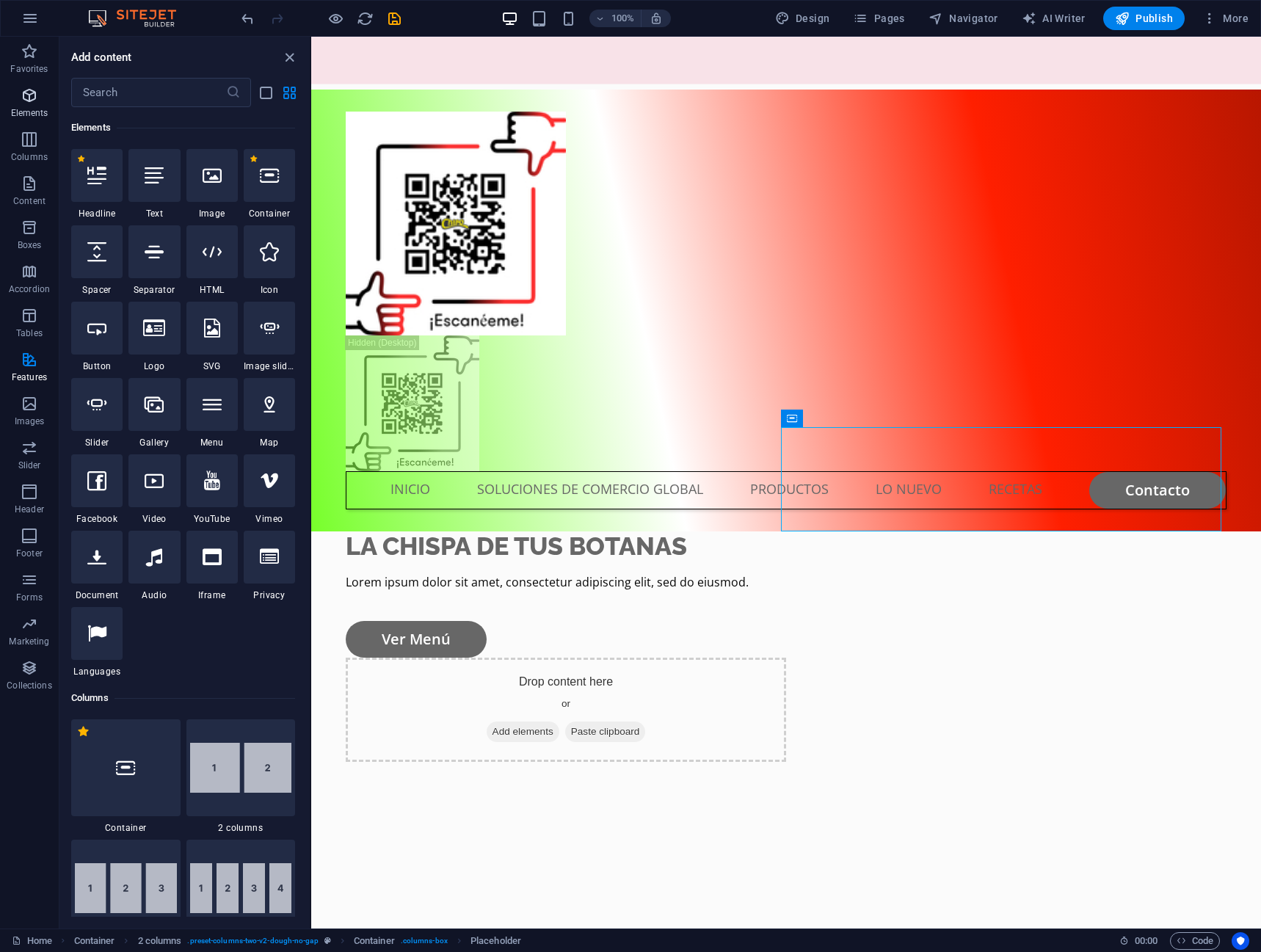
scroll to position [156, 0]
click at [682, 531] on div "LA CHISPA DE TUS BOTANAS Lorem ipsum dolor sit amet, consectetur adipiscing eli…" at bounding box center [787, 888] width 950 height 713
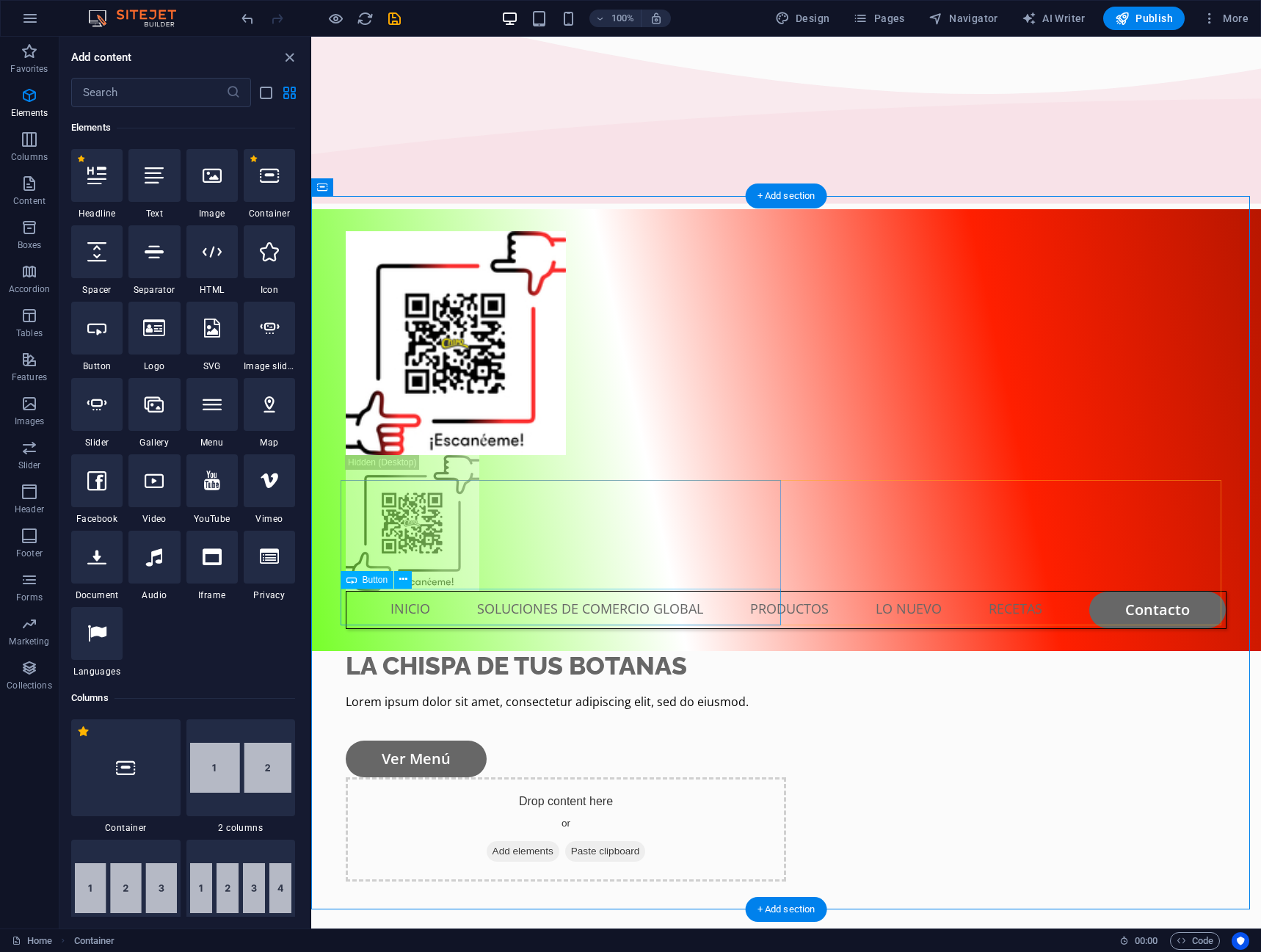
scroll to position [0, 0]
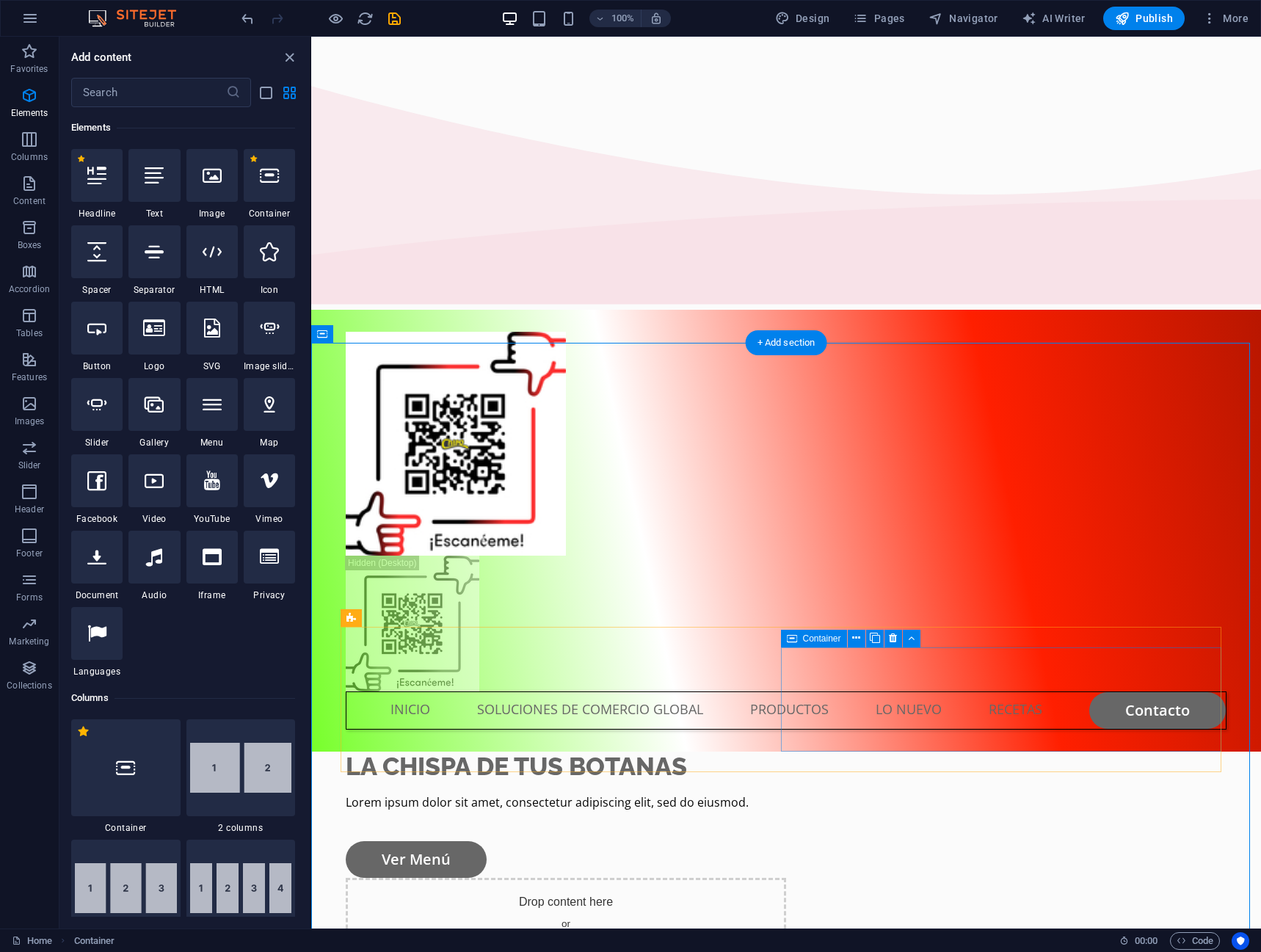
click at [560, 942] on span "Add elements" at bounding box center [523, 952] width 73 height 21
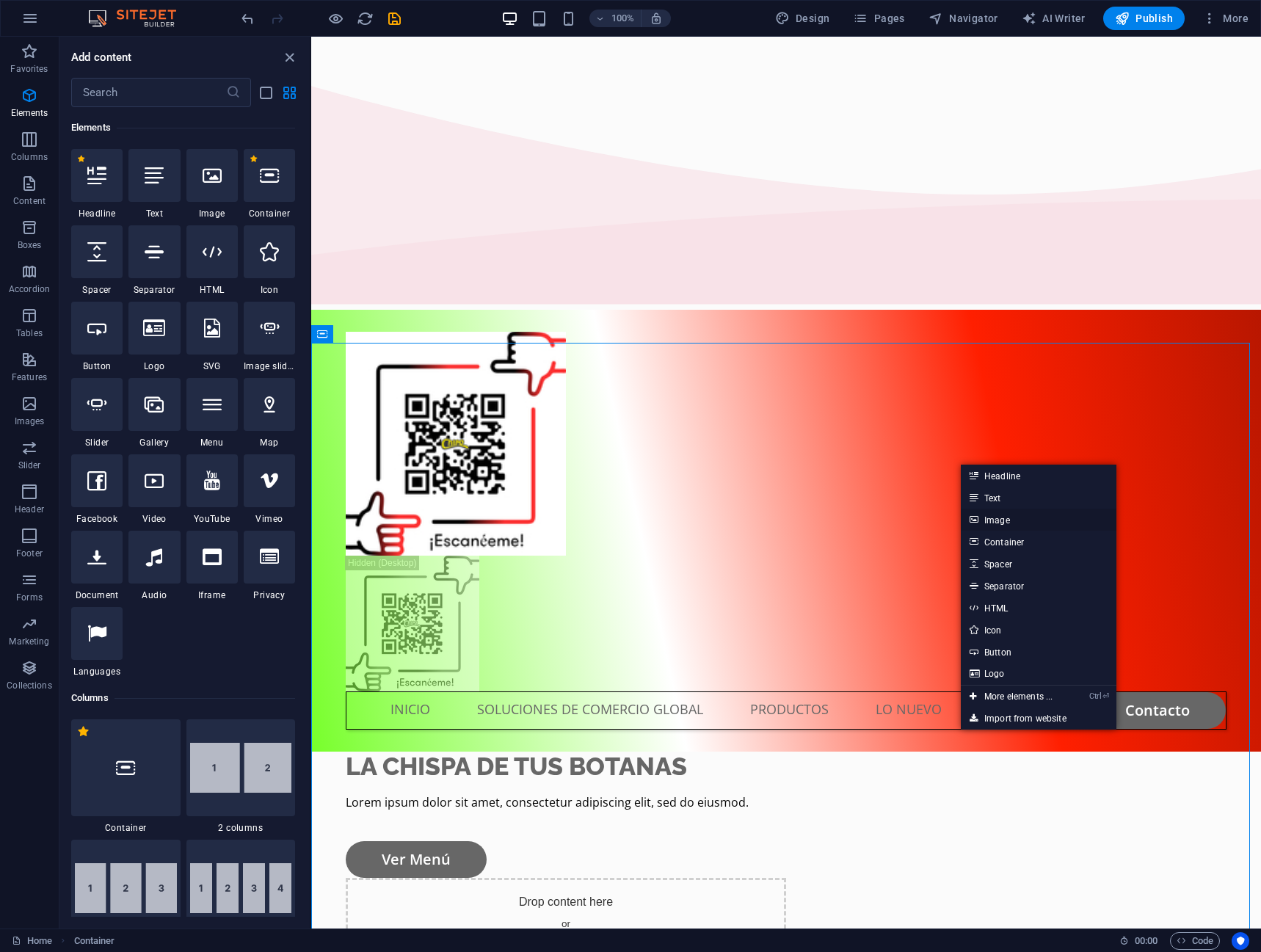
click at [1000, 521] on link "Image" at bounding box center [1038, 520] width 155 height 22
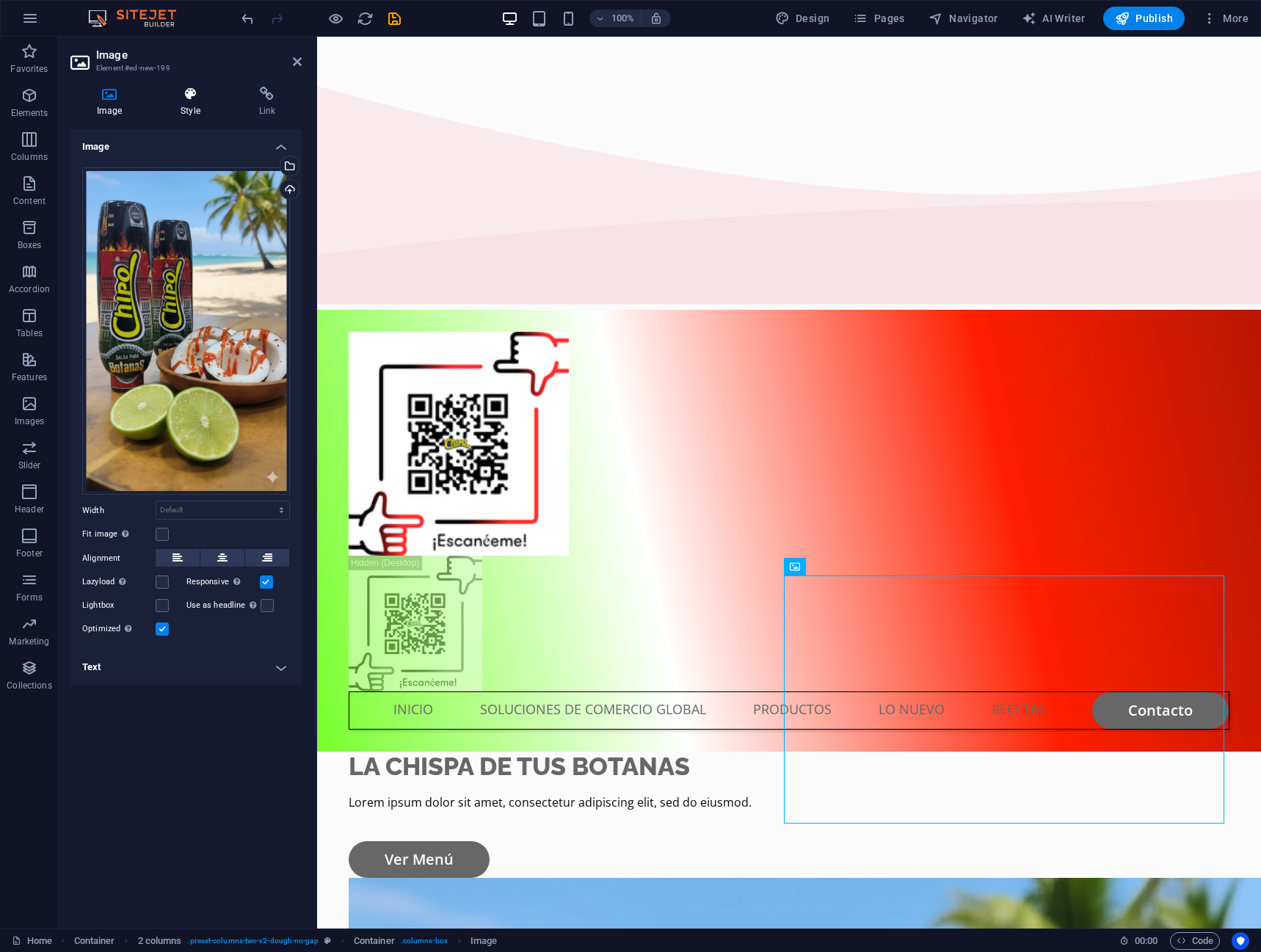
click at [194, 104] on h4 "Style" at bounding box center [194, 102] width 78 height 31
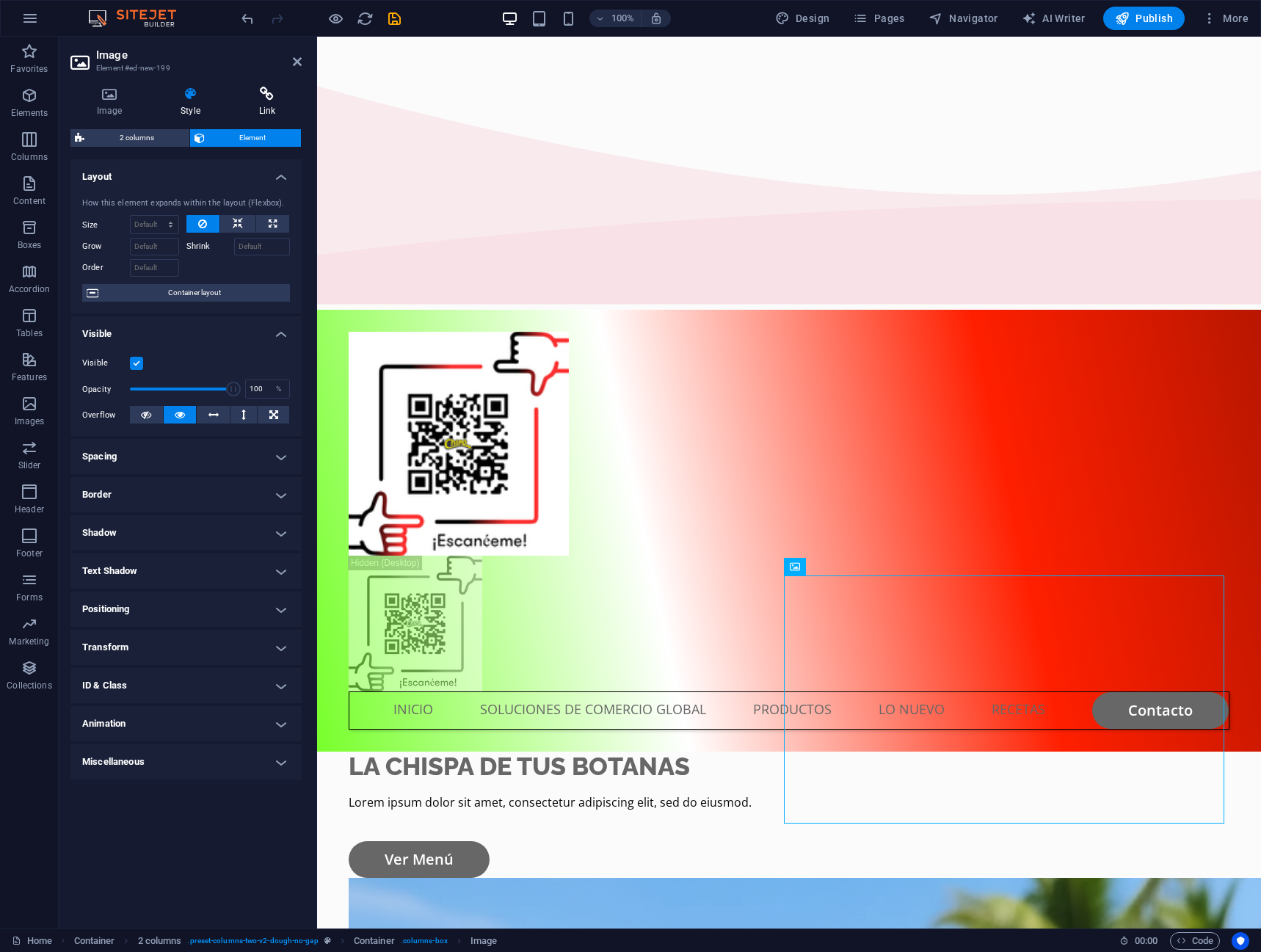
click at [265, 97] on icon at bounding box center [267, 94] width 69 height 15
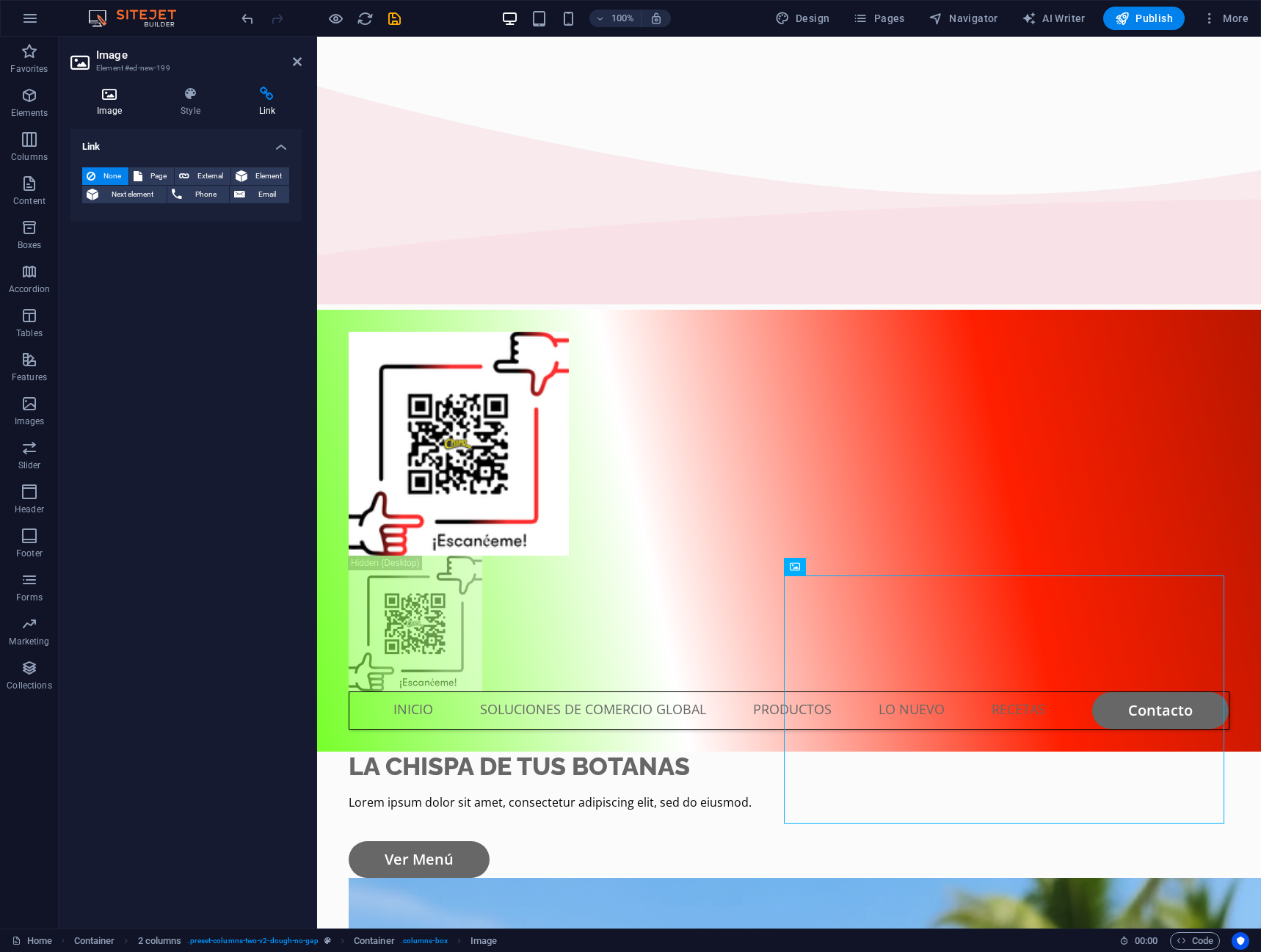
click at [108, 102] on h4 "Image" at bounding box center [113, 102] width 84 height 31
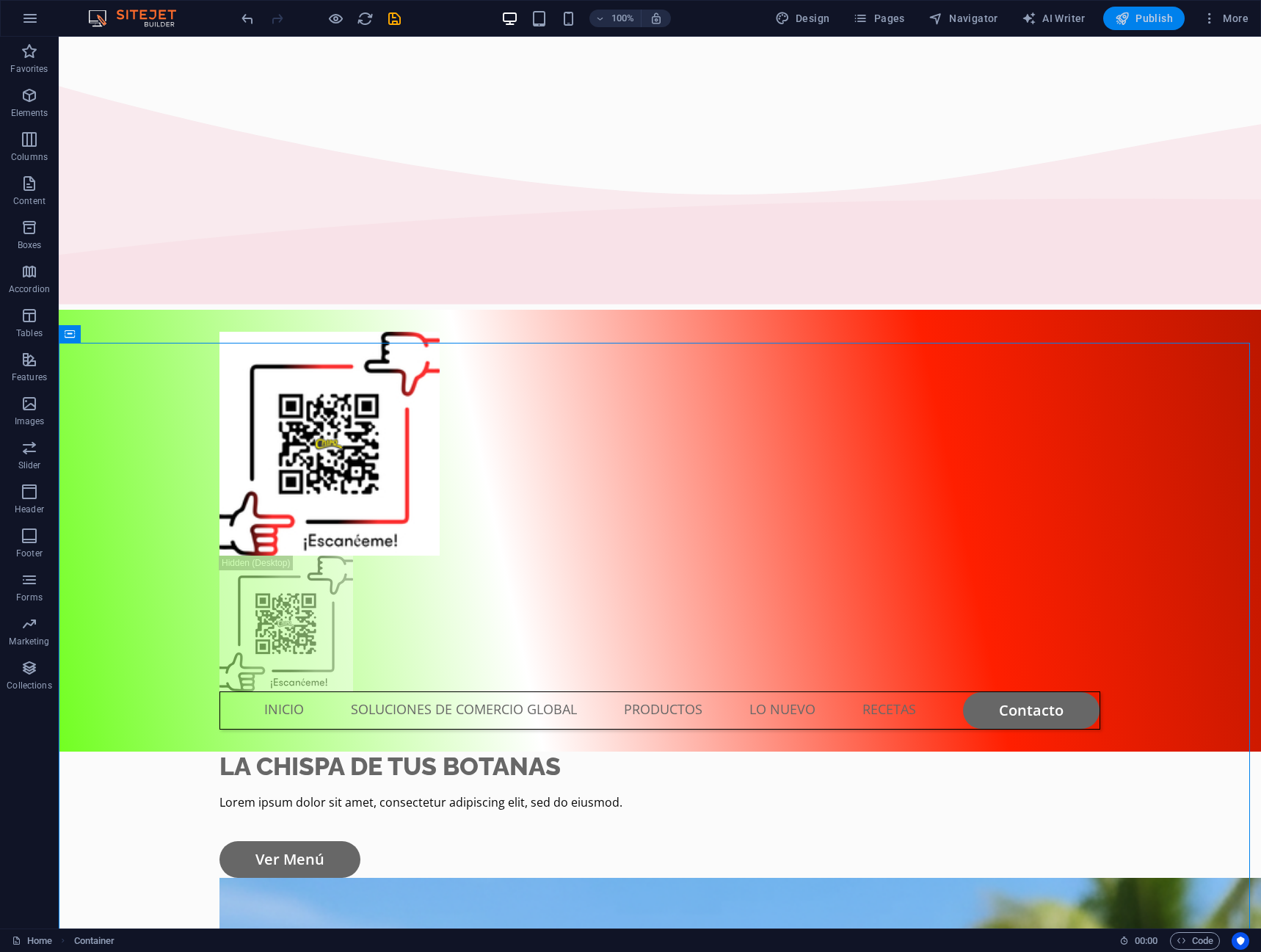
click at [1153, 20] on span "Publish" at bounding box center [1144, 18] width 58 height 15
